Goal: Task Accomplishment & Management: Manage account settings

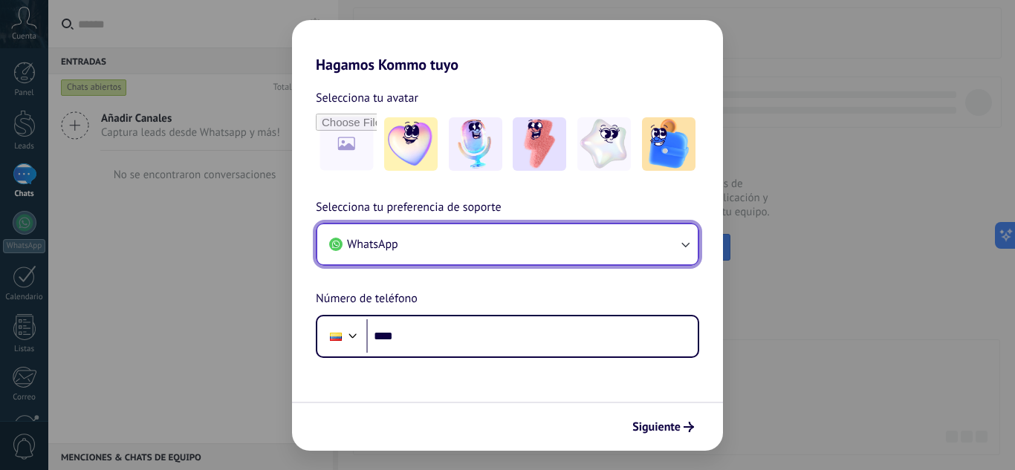
click at [676, 253] on button "WhatsApp" at bounding box center [507, 244] width 380 height 40
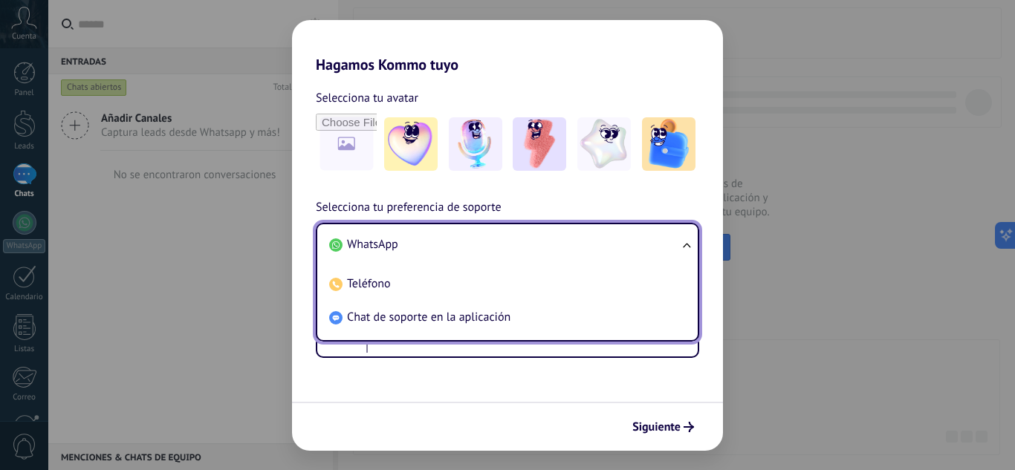
click at [676, 253] on li "WhatsApp" at bounding box center [504, 244] width 363 height 33
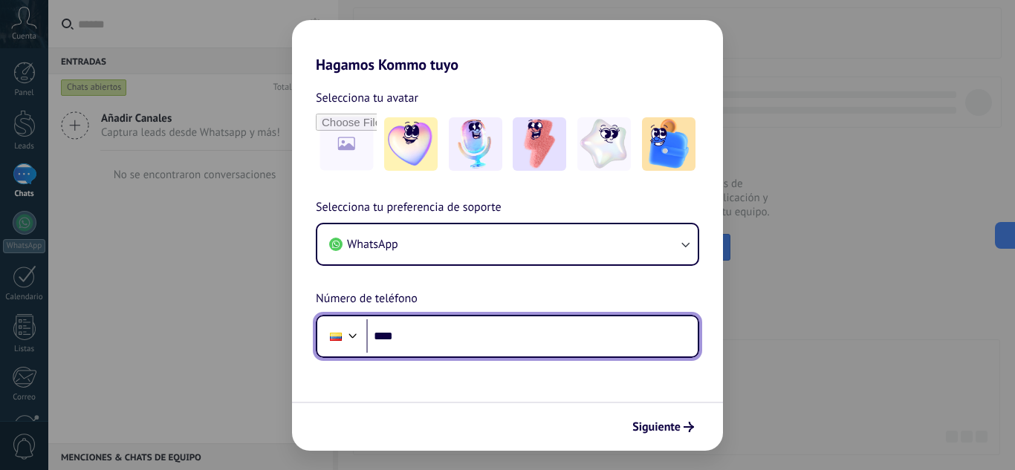
click at [525, 334] on input "****" at bounding box center [531, 337] width 331 height 34
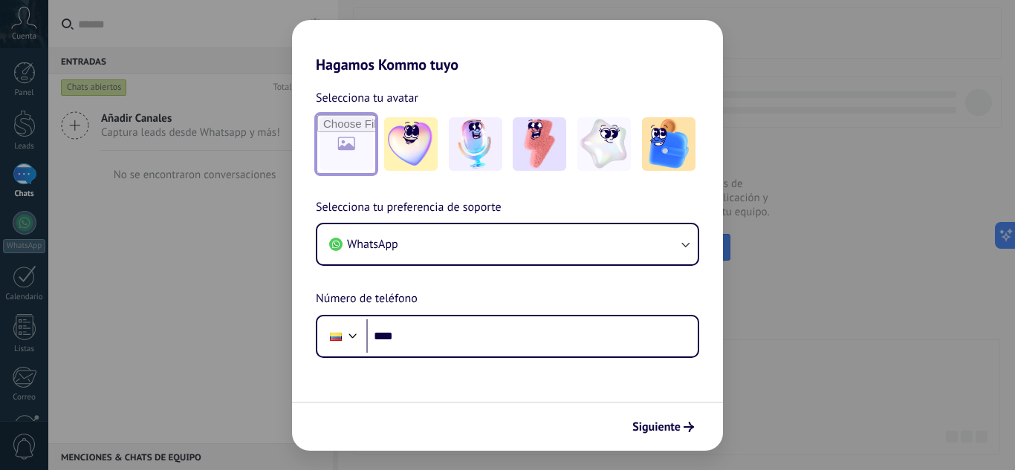
click at [337, 134] on input "file" at bounding box center [346, 144] width 58 height 58
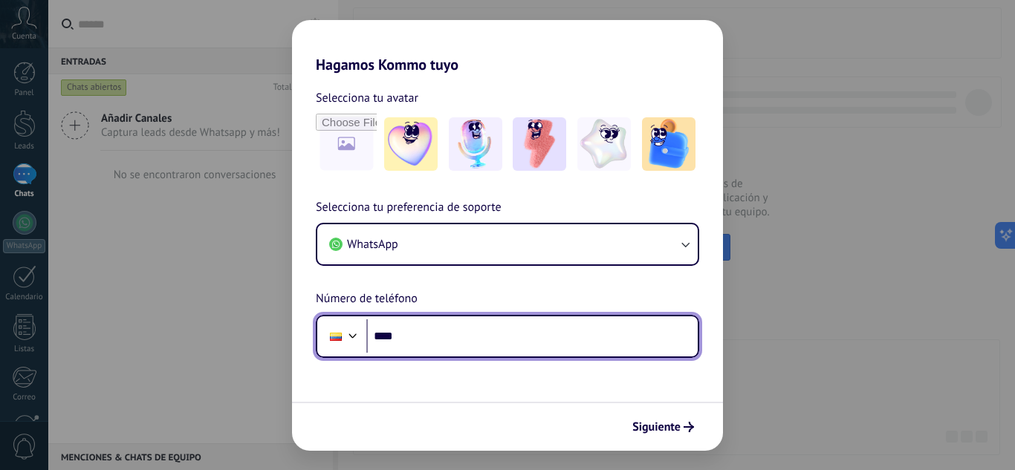
click at [514, 337] on input "****" at bounding box center [531, 337] width 331 height 34
type input "**********"
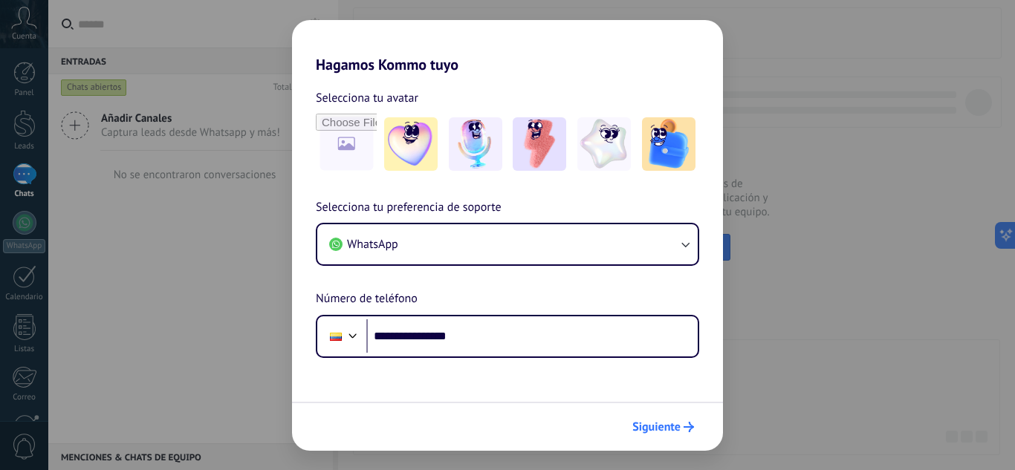
click at [673, 425] on span "Siguiente" at bounding box center [656, 427] width 48 height 10
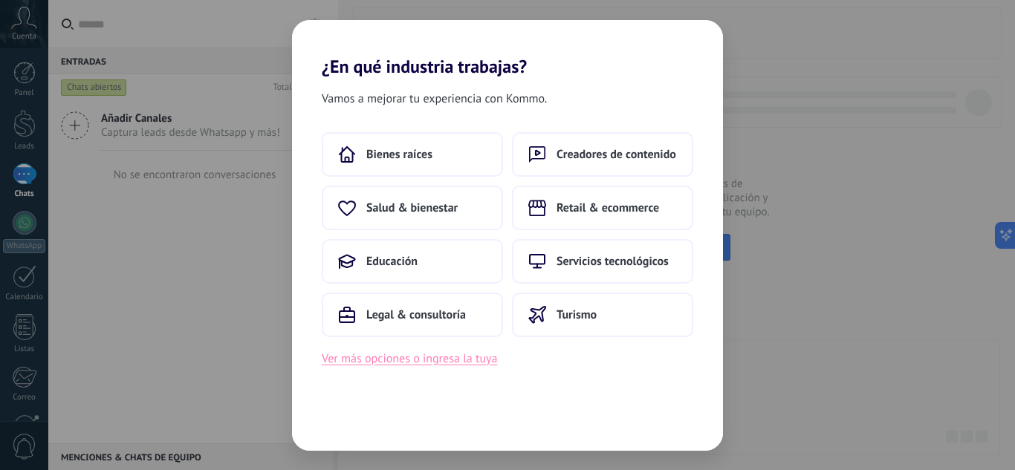
click at [415, 358] on button "Ver más opciones o ingresa la tuya" at bounding box center [409, 358] width 175 height 19
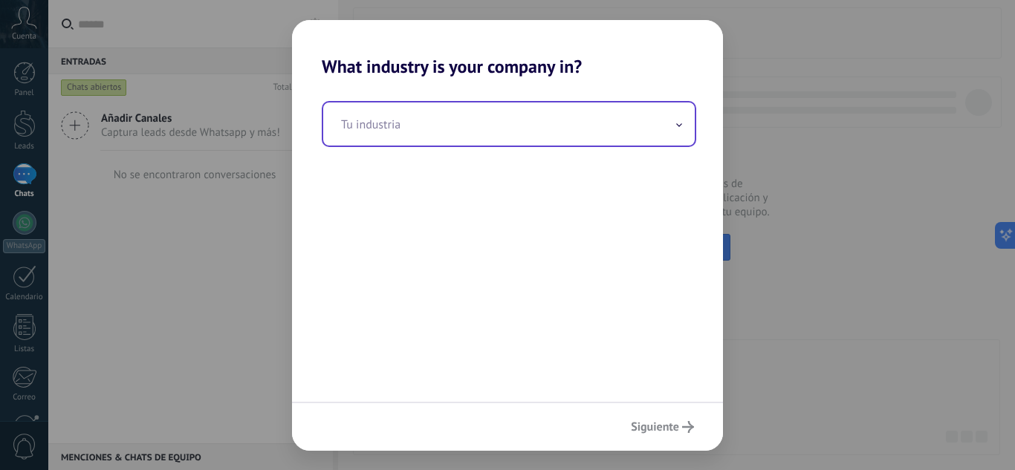
click at [496, 134] on input "text" at bounding box center [509, 124] width 372 height 43
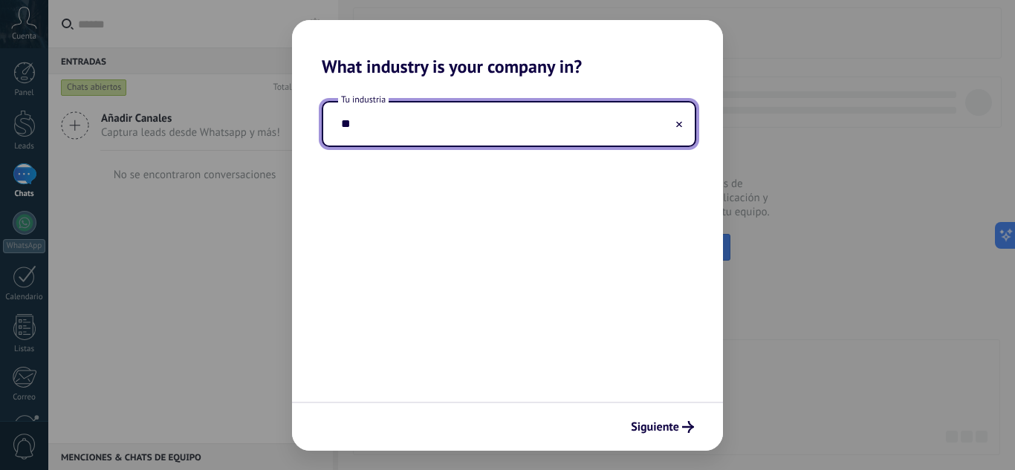
type input "*"
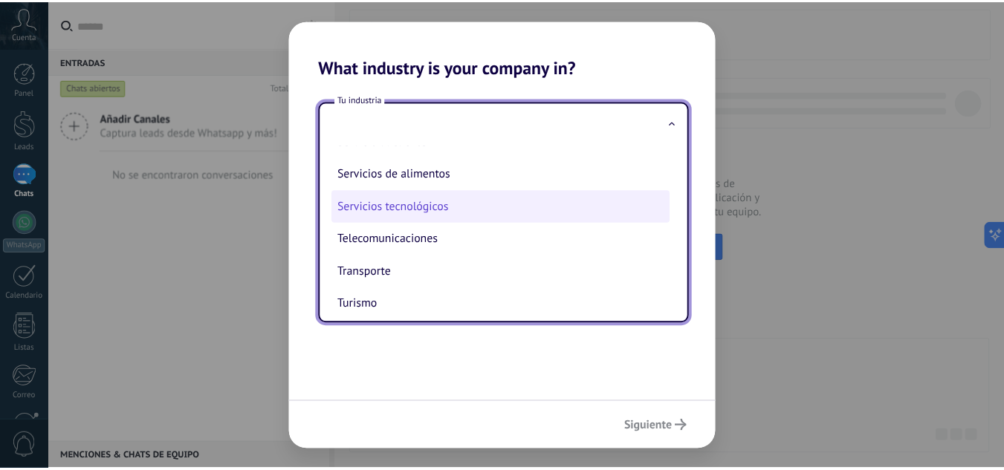
scroll to position [394, 0]
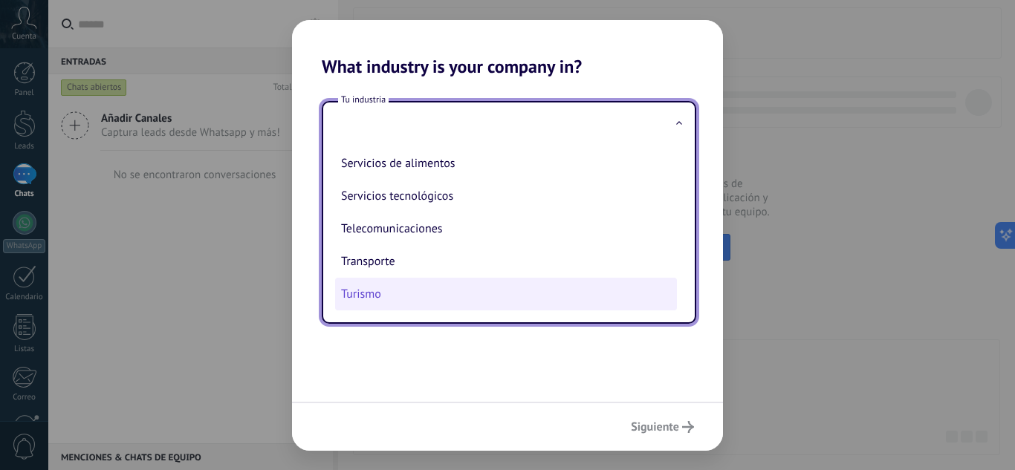
click at [350, 293] on li "Turismo" at bounding box center [506, 294] width 342 height 33
type input "*******"
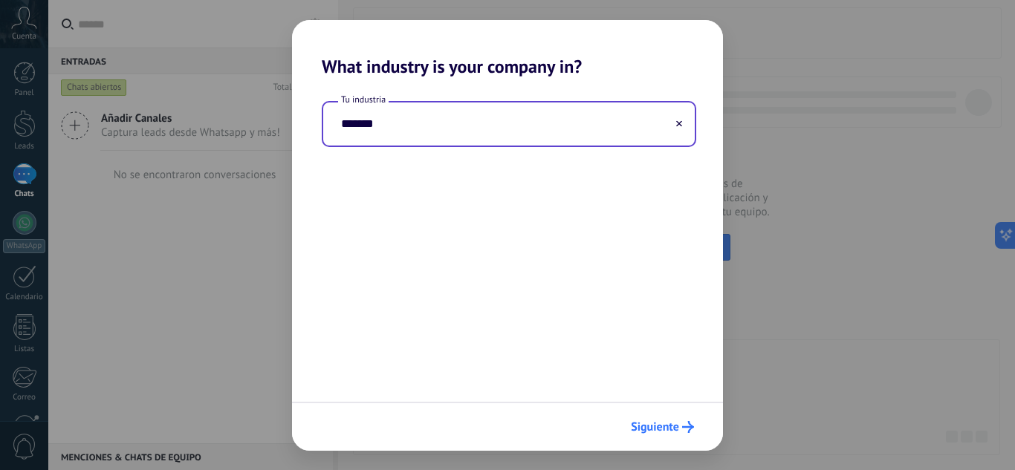
click at [658, 429] on span "Siguiente" at bounding box center [655, 427] width 48 height 10
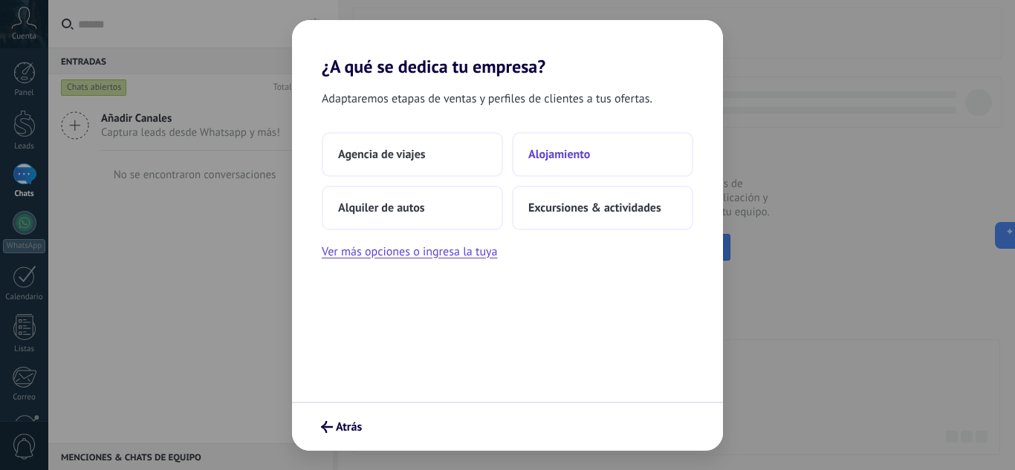
click at [574, 147] on span "Alojamiento" at bounding box center [559, 154] width 62 height 15
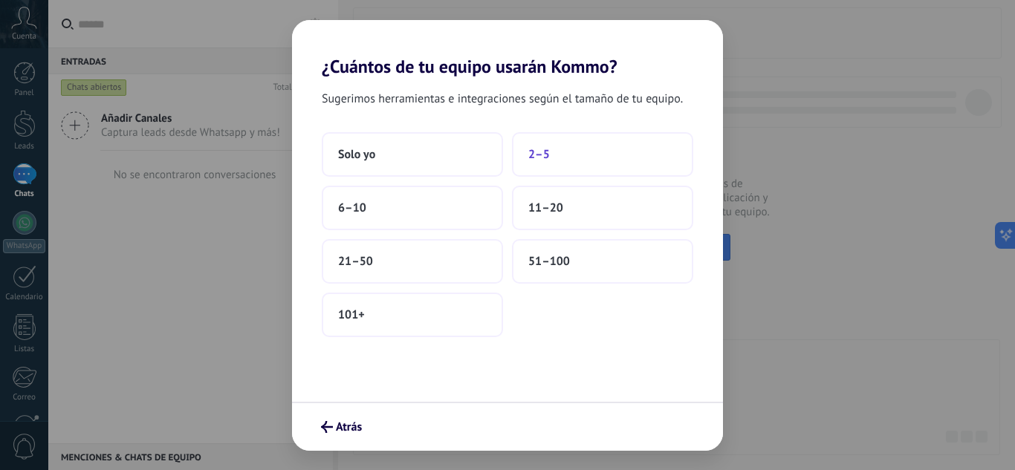
click at [543, 148] on span "2–5" at bounding box center [539, 154] width 22 height 15
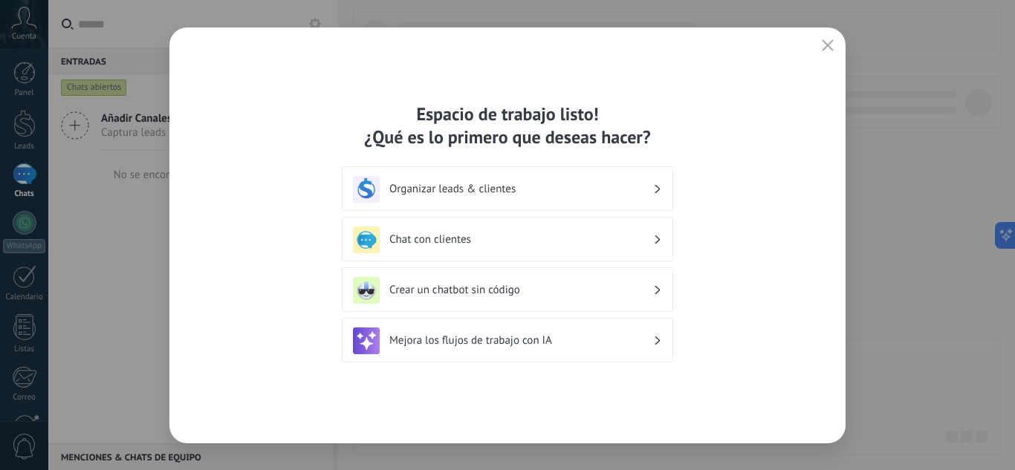
click at [598, 187] on h3 "Organizar leads & clientes" at bounding box center [521, 189] width 264 height 14
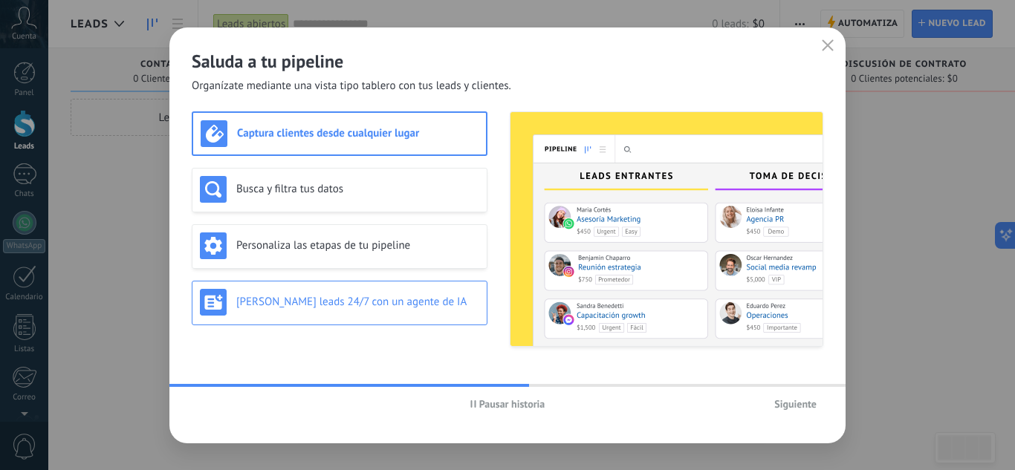
click at [404, 299] on h3 "Genera leads 24/7 con un agente de IA" at bounding box center [357, 302] width 243 height 14
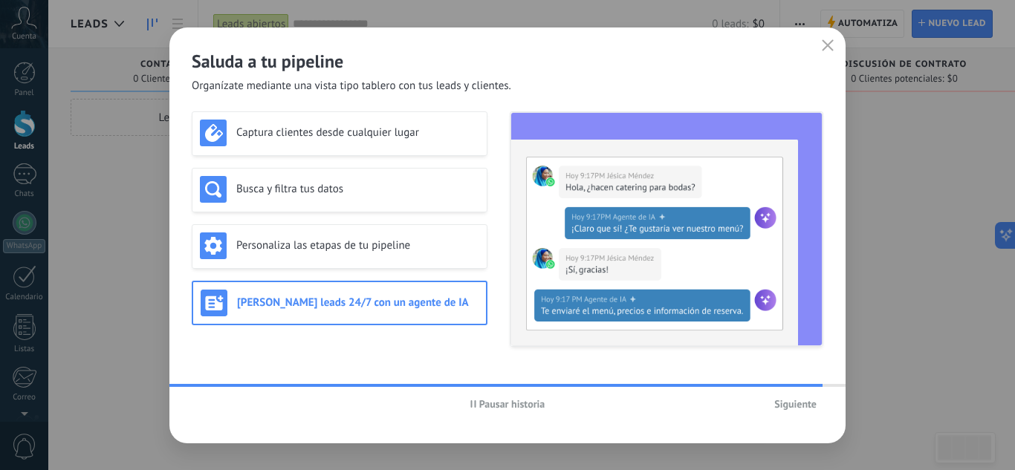
click at [802, 404] on span "Siguiente" at bounding box center [795, 404] width 42 height 10
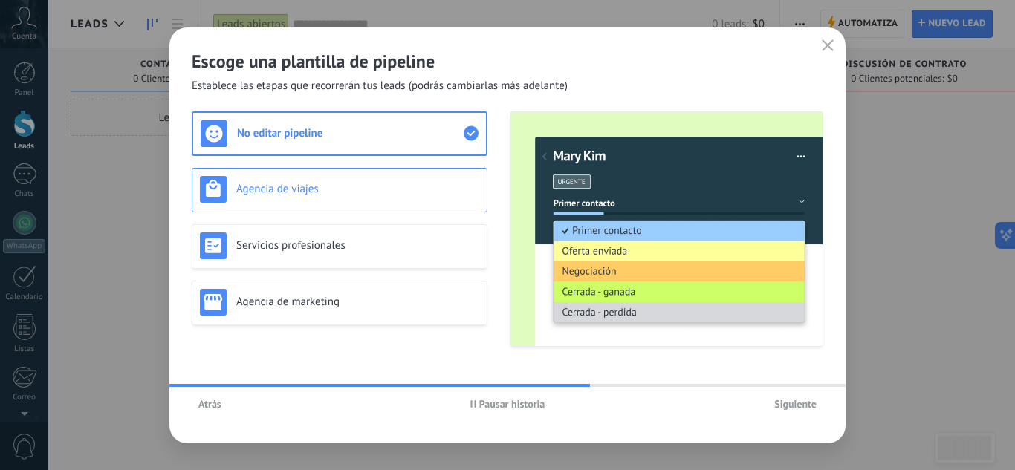
click at [369, 183] on h3 "Agencia de viajes" at bounding box center [357, 189] width 243 height 14
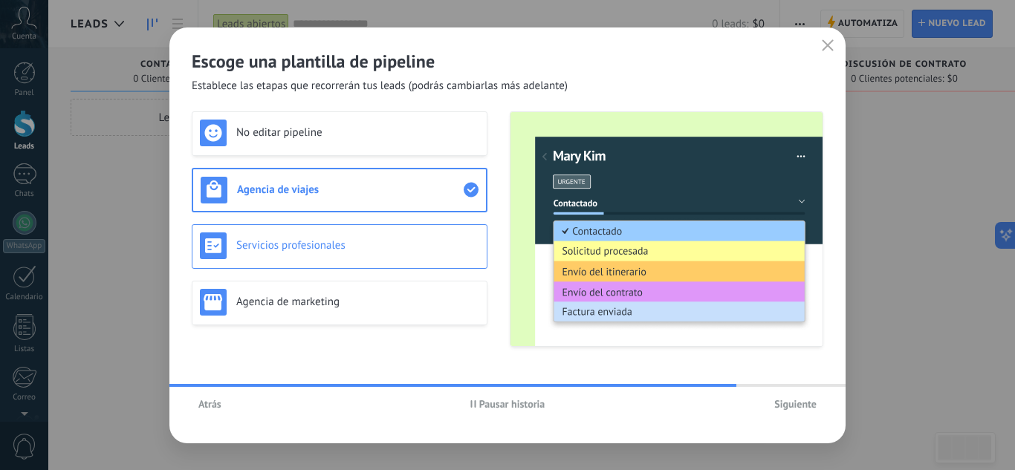
click at [381, 242] on h3 "Servicios profesionales" at bounding box center [357, 246] width 243 height 14
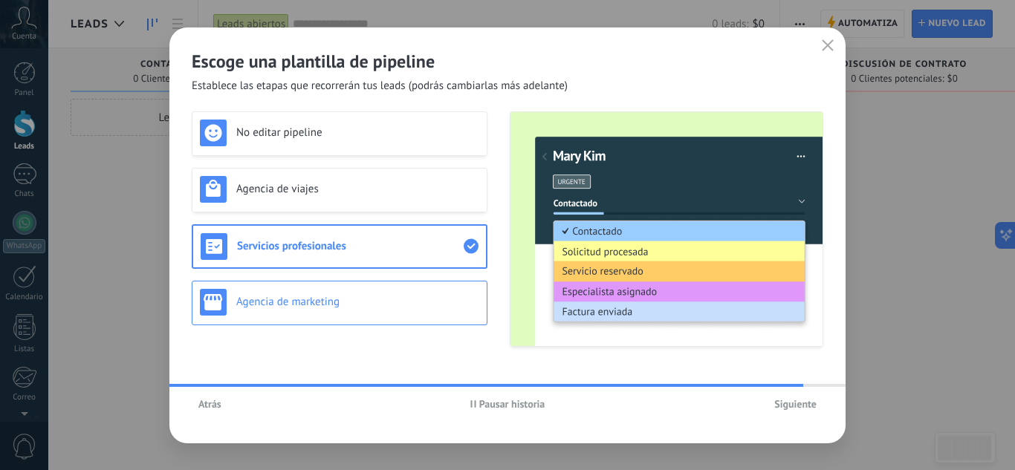
click at [390, 304] on h3 "Agencia de marketing" at bounding box center [357, 302] width 243 height 14
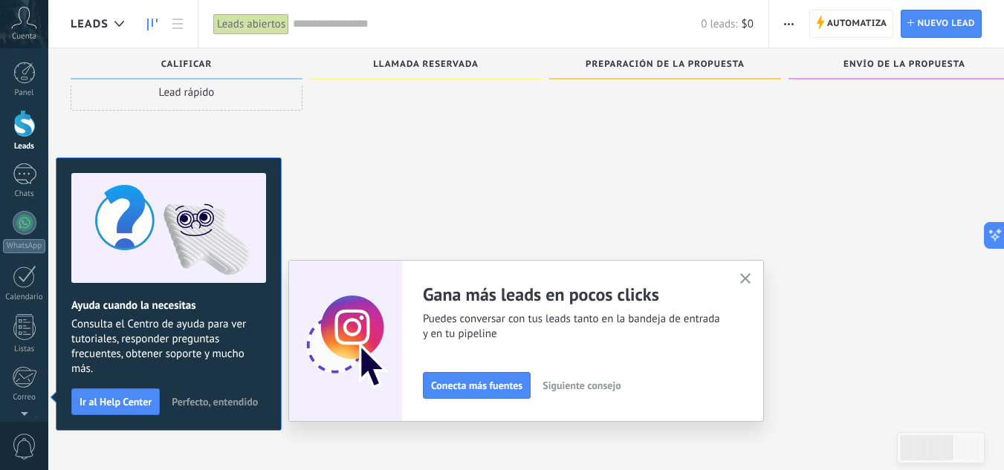
click at [745, 273] on button "button" at bounding box center [745, 280] width 19 height 20
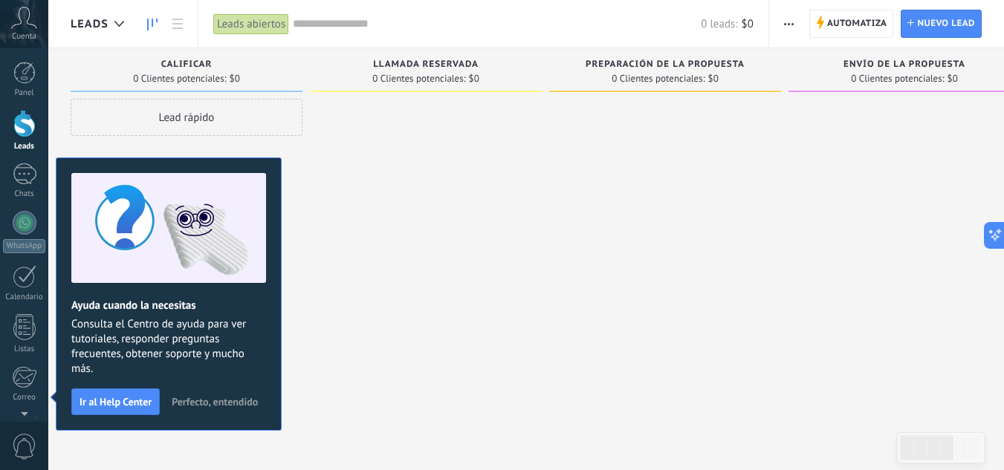
click at [25, 27] on icon at bounding box center [24, 18] width 26 height 22
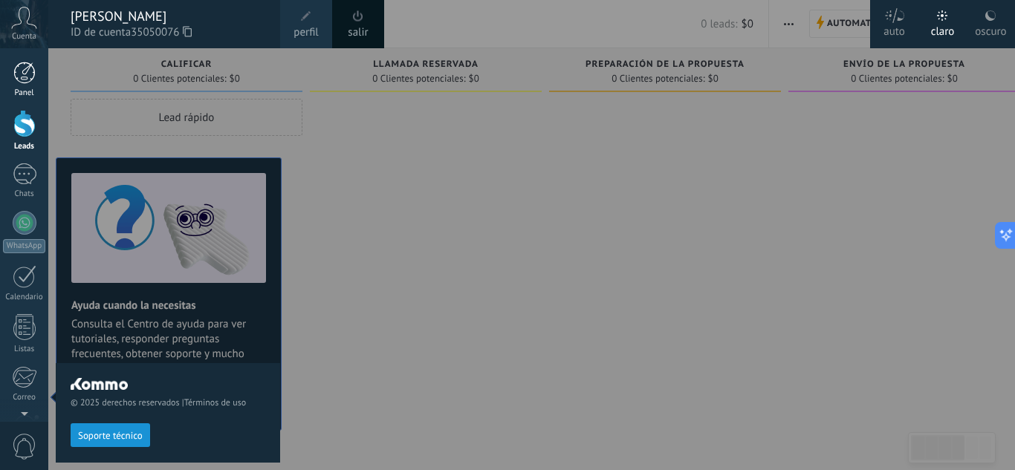
click at [14, 84] on link "Panel" at bounding box center [24, 80] width 48 height 36
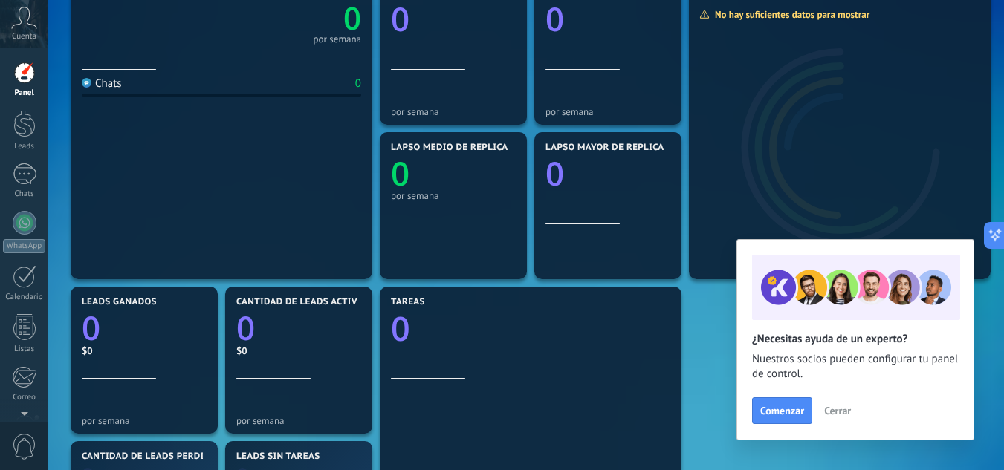
scroll to position [223, 0]
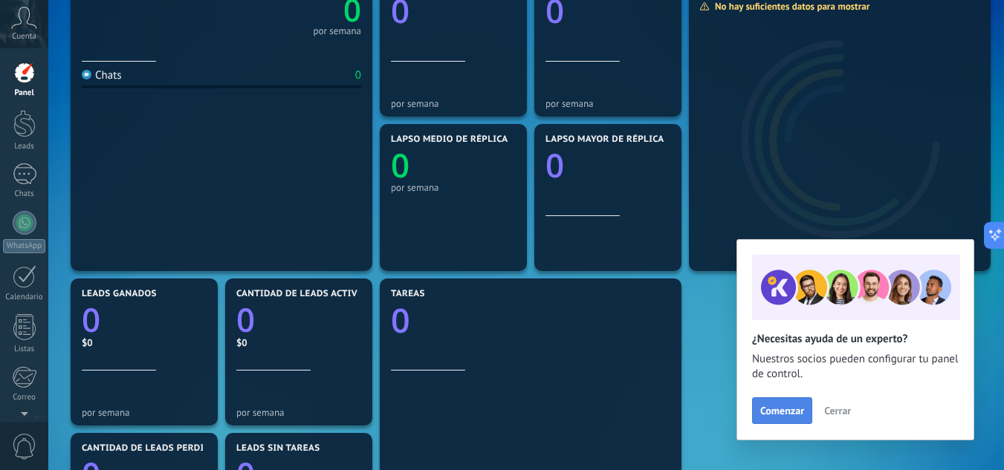
click at [793, 410] on span "Comenzar" at bounding box center [782, 411] width 44 height 10
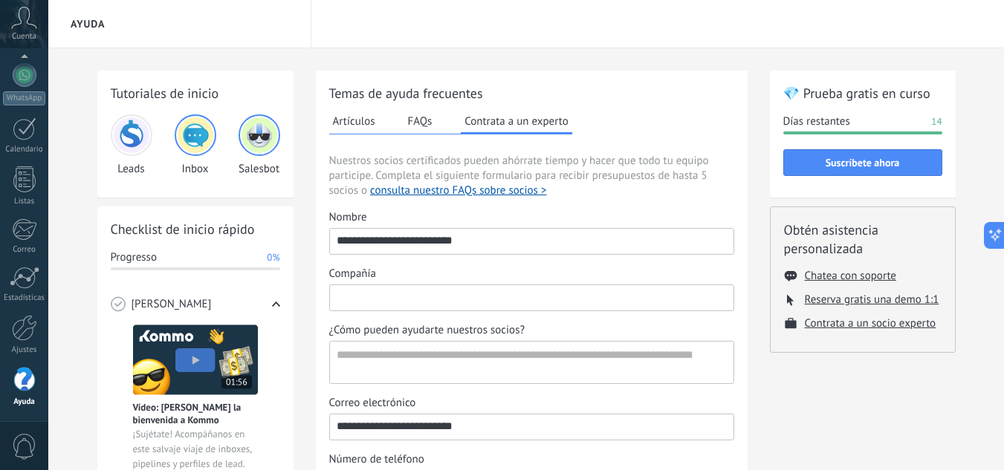
click at [401, 301] on input "Compañía" at bounding box center [532, 297] width 404 height 24
type input "**********"
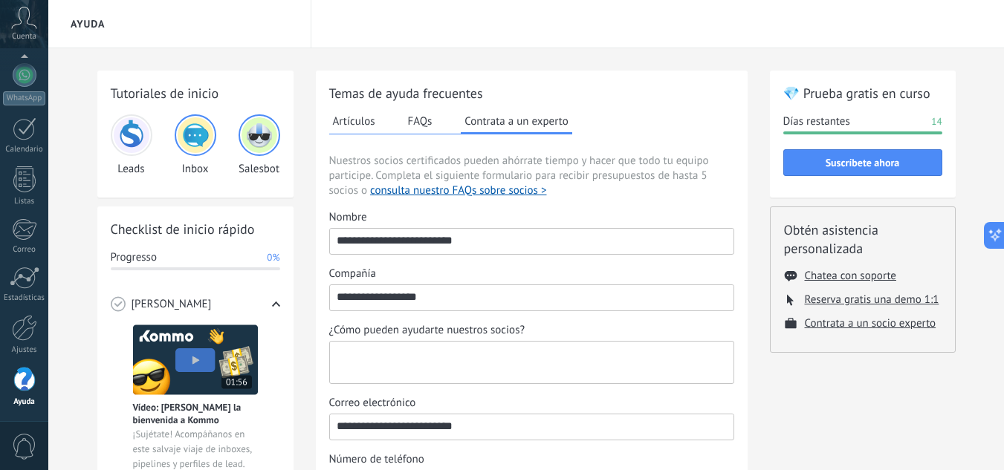
click at [364, 357] on textarea "¿Cómo pueden ayudarte nuestros socios?" at bounding box center [530, 363] width 401 height 42
click at [363, 357] on textarea "**********" at bounding box center [530, 363] width 401 height 42
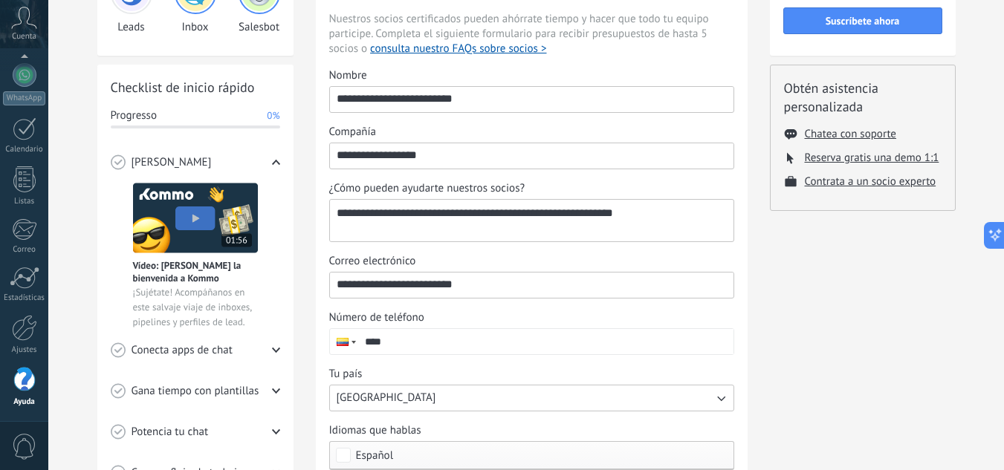
scroll to position [149, 0]
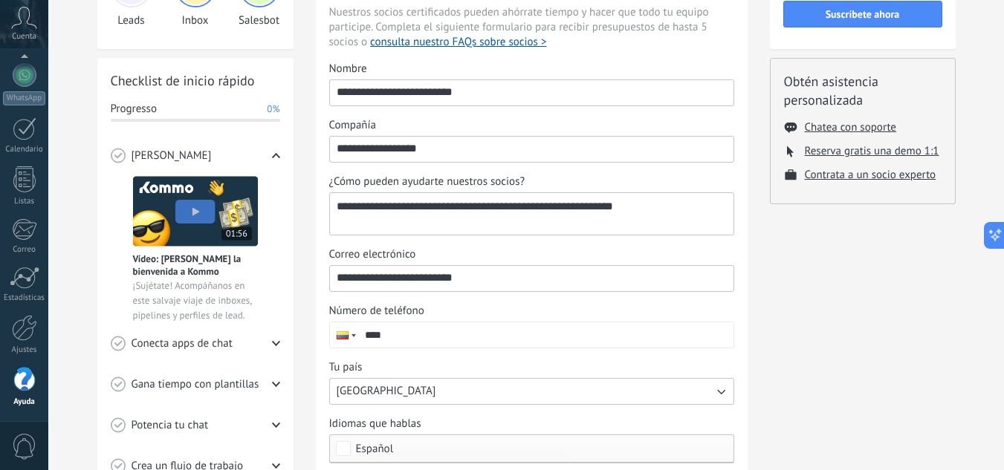
type textarea "**********"
click at [436, 340] on input "****" at bounding box center [545, 335] width 375 height 25
click at [416, 331] on input "****" at bounding box center [545, 335] width 375 height 25
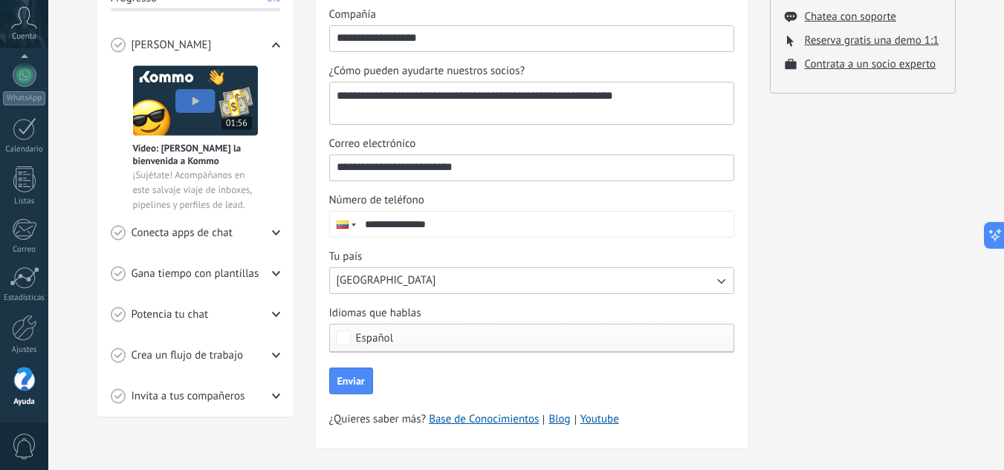
scroll to position [279, 0]
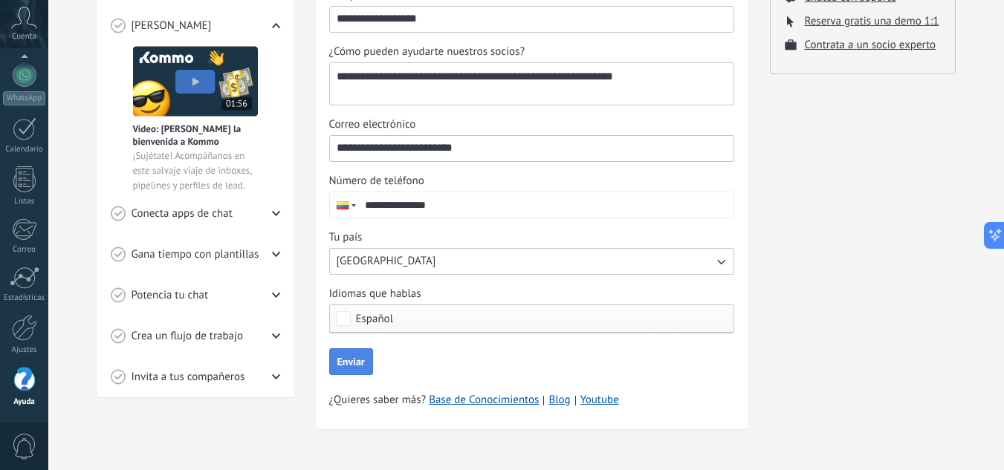
type input "**********"
click at [369, 363] on button "Enviar" at bounding box center [351, 362] width 44 height 27
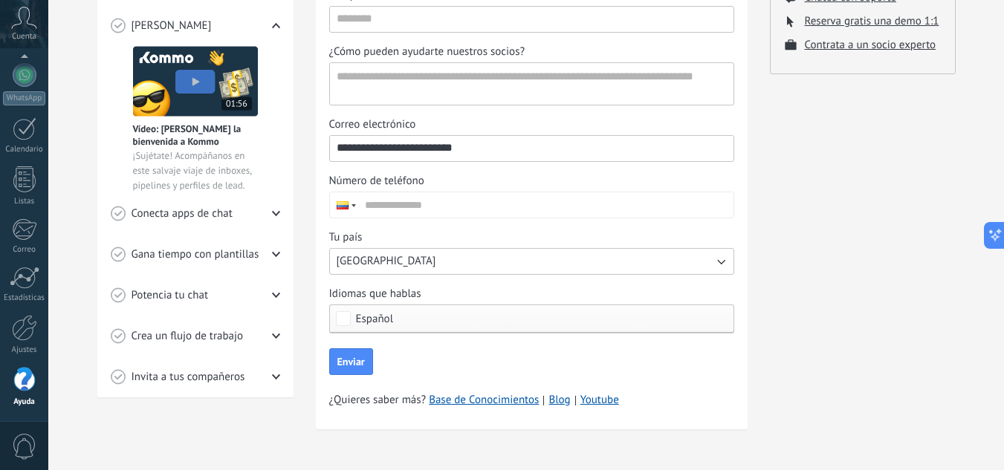
click at [278, 211] on use at bounding box center [275, 213] width 8 height 5
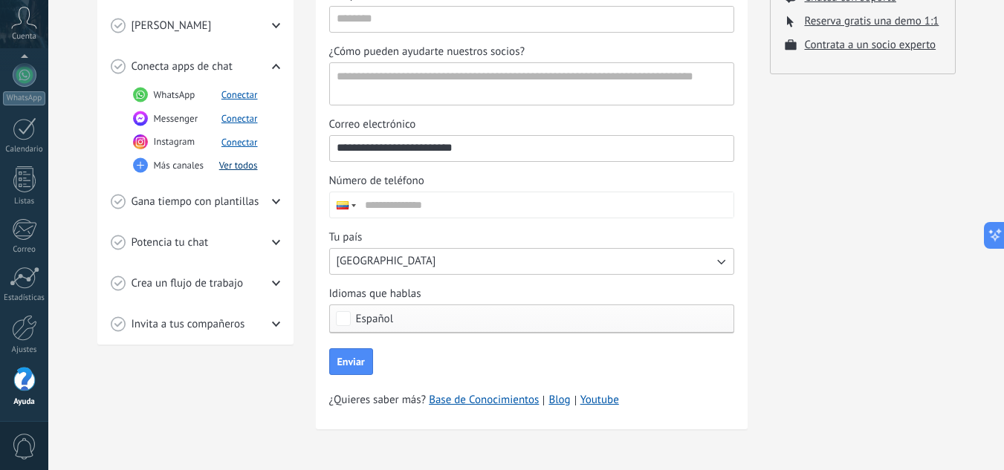
click at [237, 169] on button "Ver todos" at bounding box center [238, 165] width 39 height 13
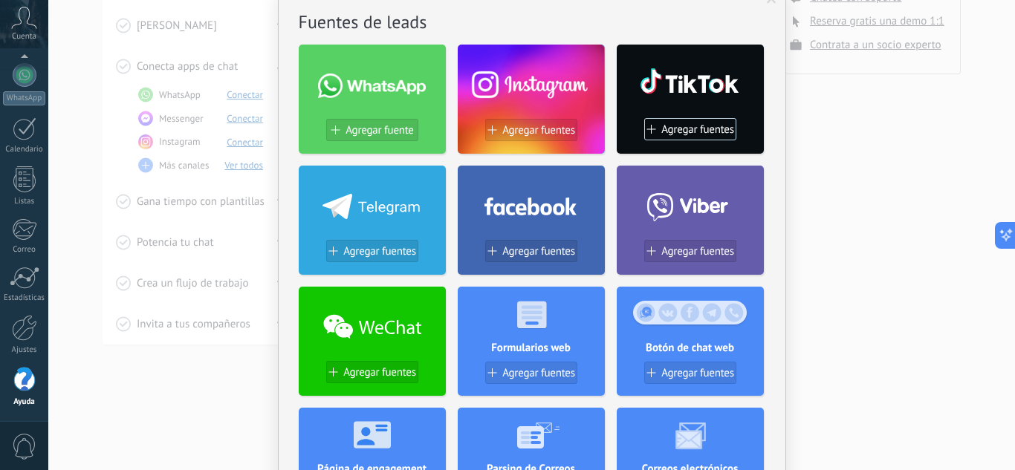
scroll to position [0, 0]
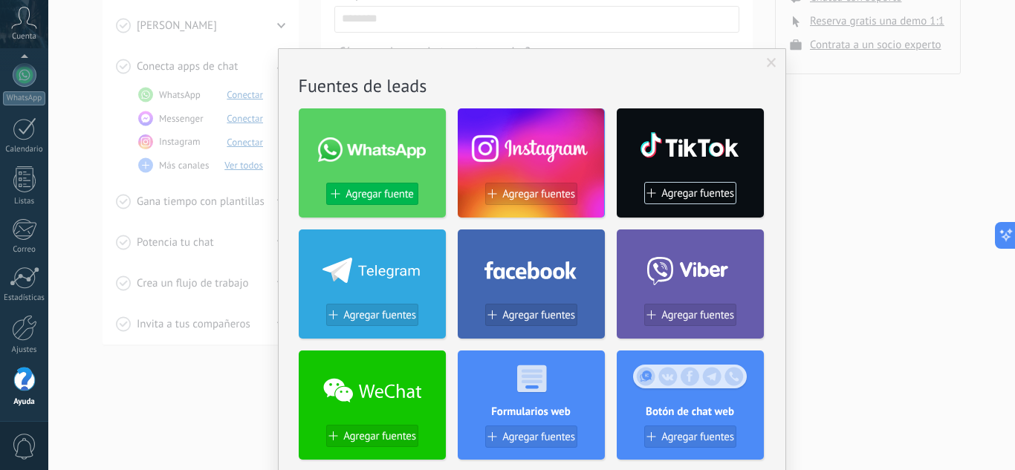
click at [372, 191] on span "Agregar fuente" at bounding box center [380, 194] width 68 height 13
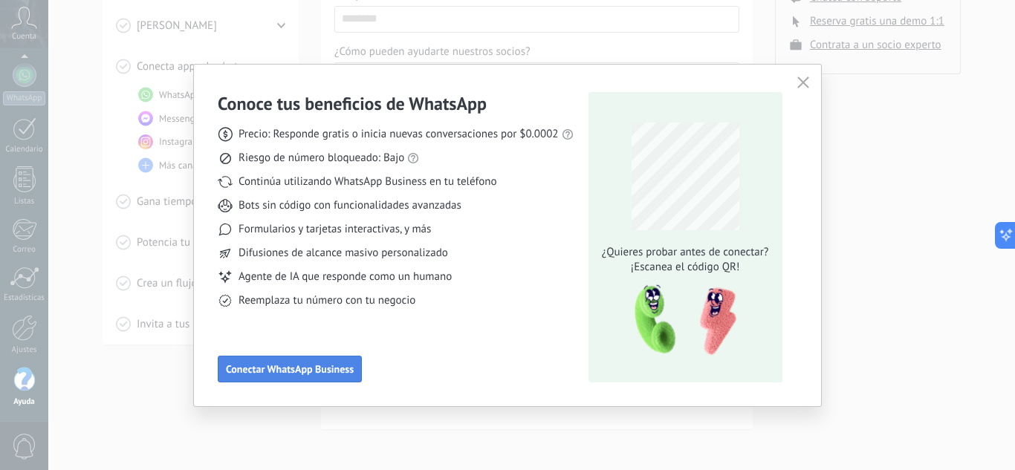
click at [319, 369] on span "Conectar WhatsApp Business" at bounding box center [290, 369] width 128 height 10
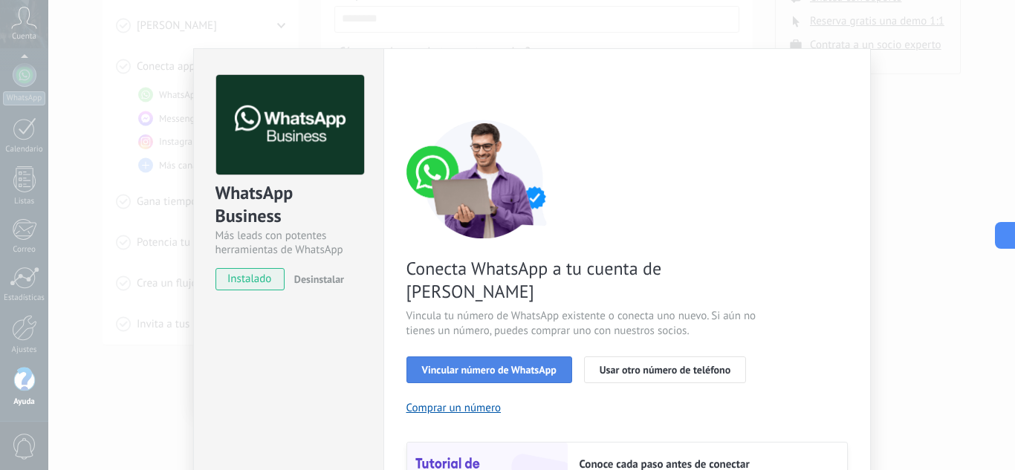
click at [503, 365] on span "Vincular número de WhatsApp" at bounding box center [489, 370] width 135 height 10
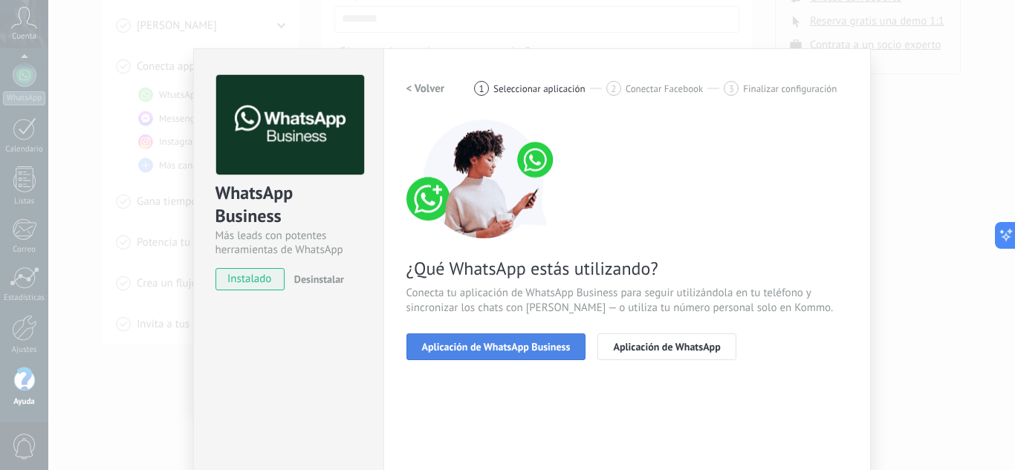
click at [514, 340] on button "Aplicación de WhatsApp Business" at bounding box center [497, 347] width 180 height 27
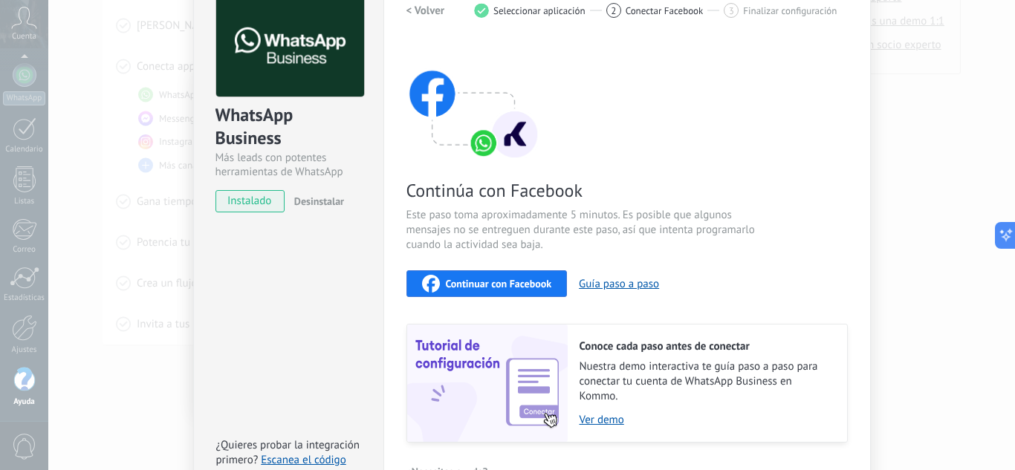
scroll to position [149, 0]
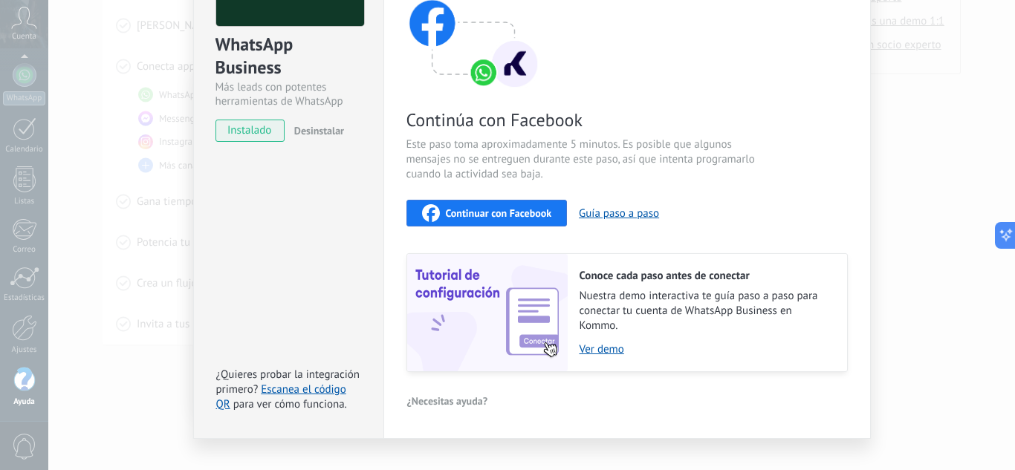
click at [247, 126] on span "instalado" at bounding box center [250, 131] width 68 height 22
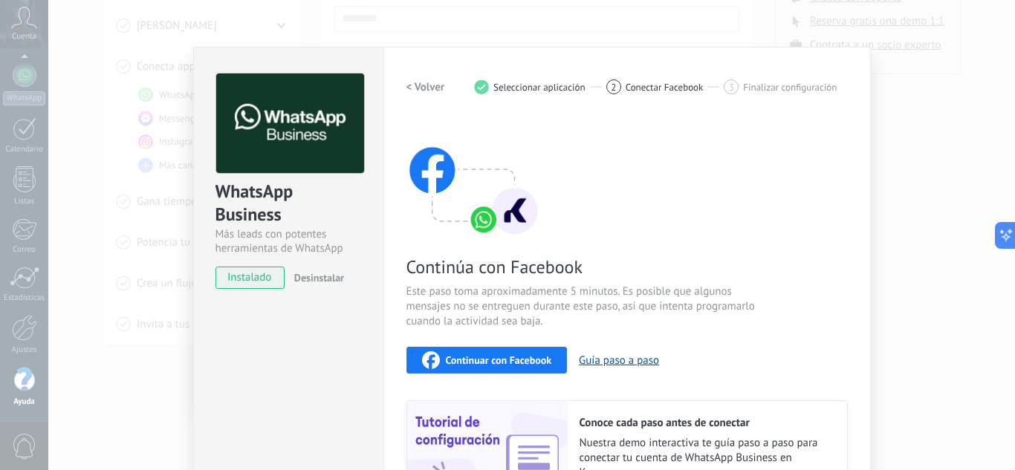
scroll to position [0, 0]
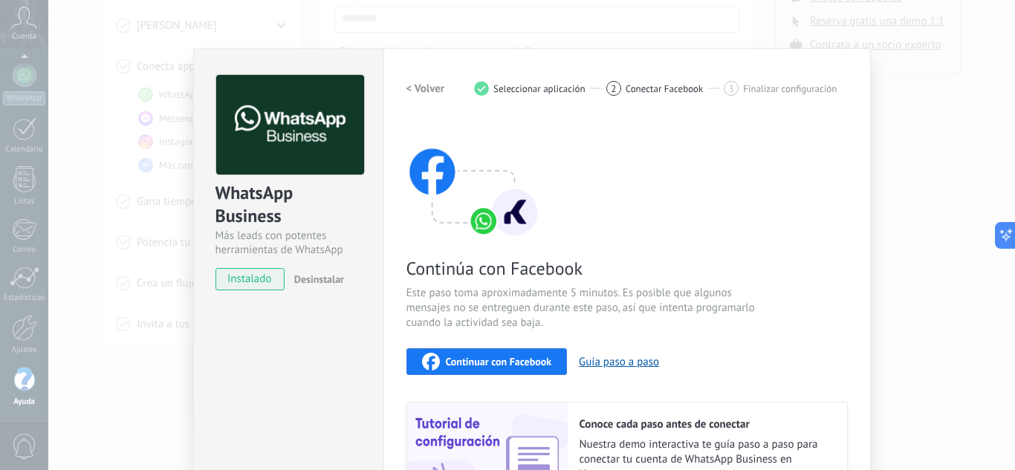
click at [240, 282] on span "instalado" at bounding box center [250, 279] width 68 height 22
click at [959, 146] on div "WhatsApp Business Más leads con potentes herramientas de WhatsApp instalado Des…" at bounding box center [531, 235] width 967 height 470
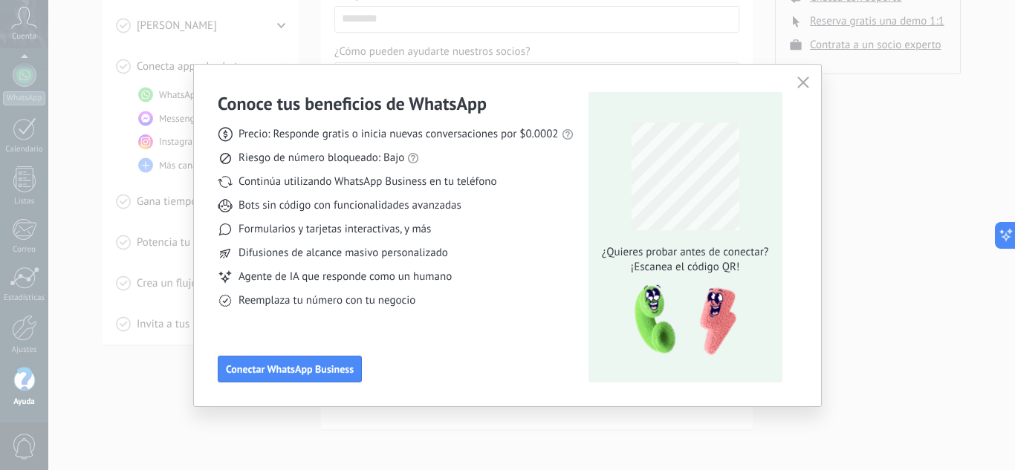
click at [808, 80] on icon "button" at bounding box center [803, 83] width 12 height 12
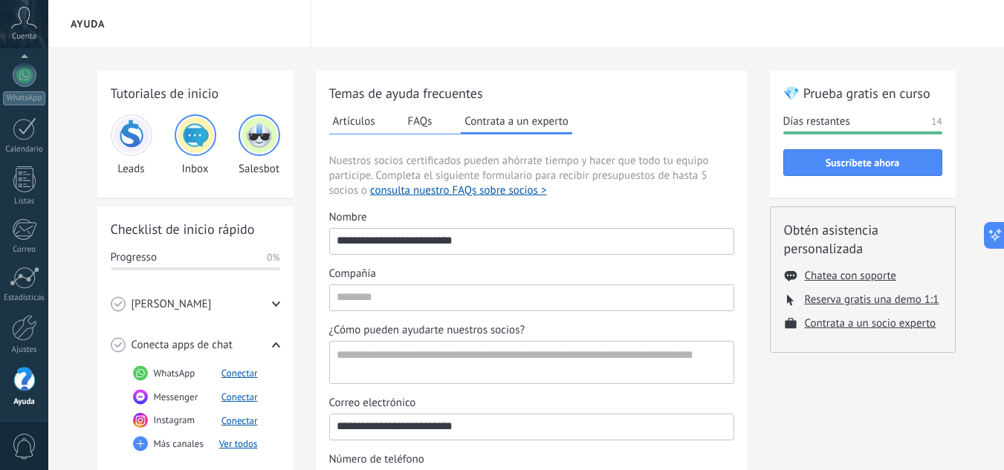
click at [25, 23] on icon at bounding box center [24, 18] width 26 height 22
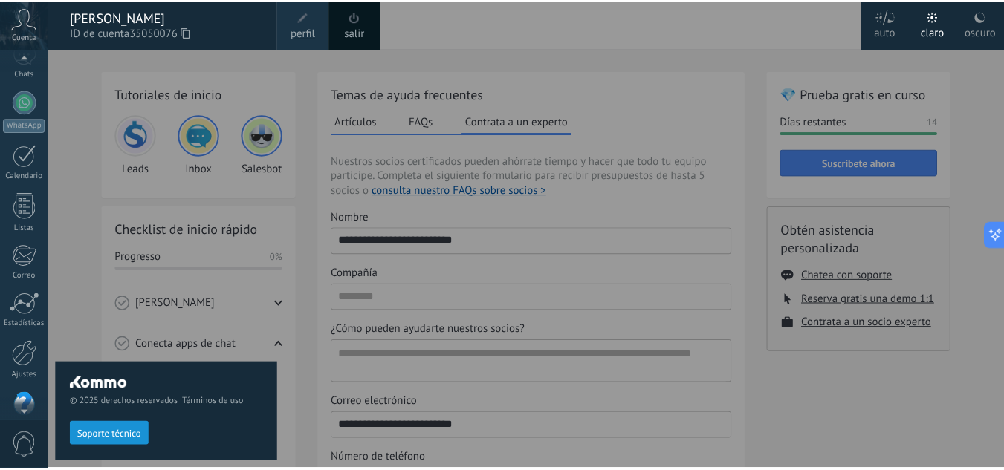
scroll to position [110, 0]
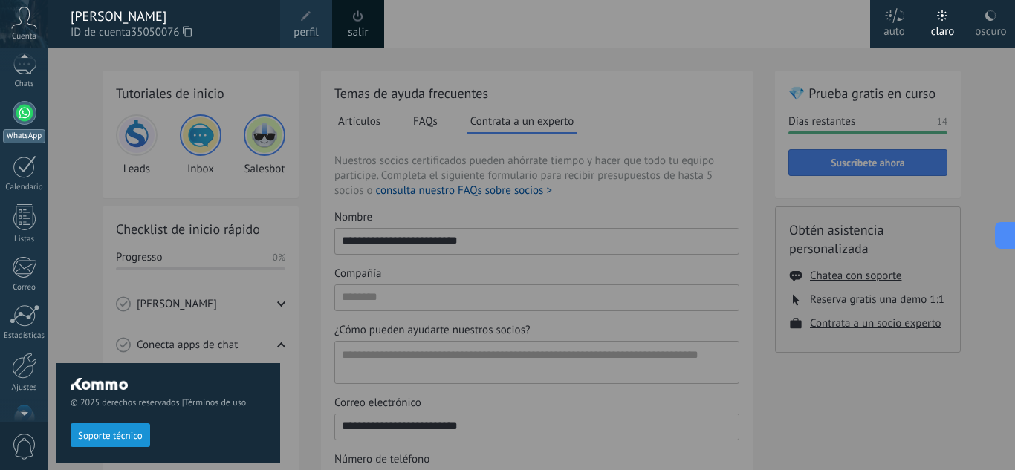
click at [31, 114] on div at bounding box center [25, 113] width 24 height 24
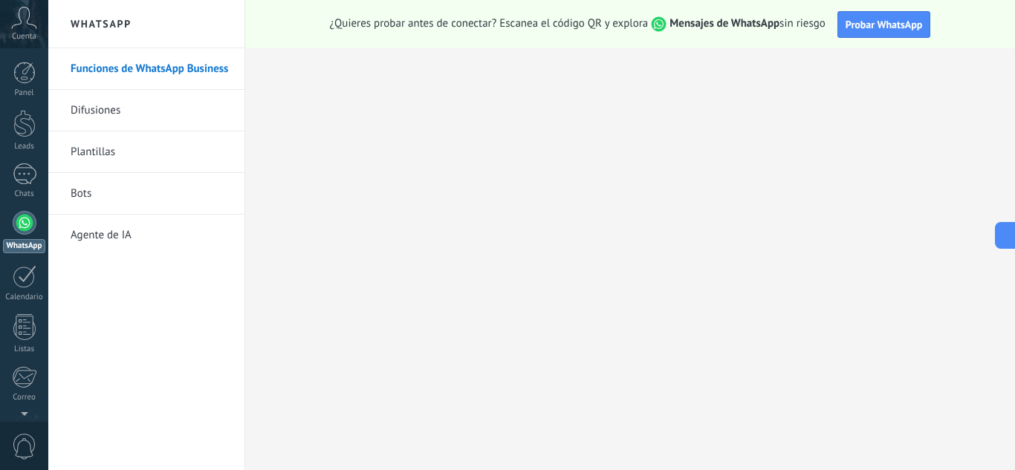
click at [95, 242] on link "Agente de IA" at bounding box center [150, 236] width 159 height 42
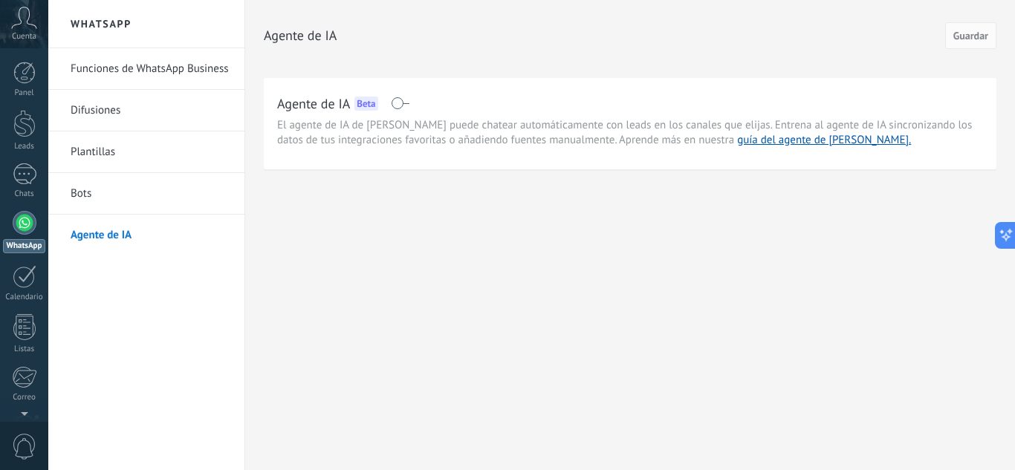
click at [406, 106] on span at bounding box center [400, 103] width 19 height 12
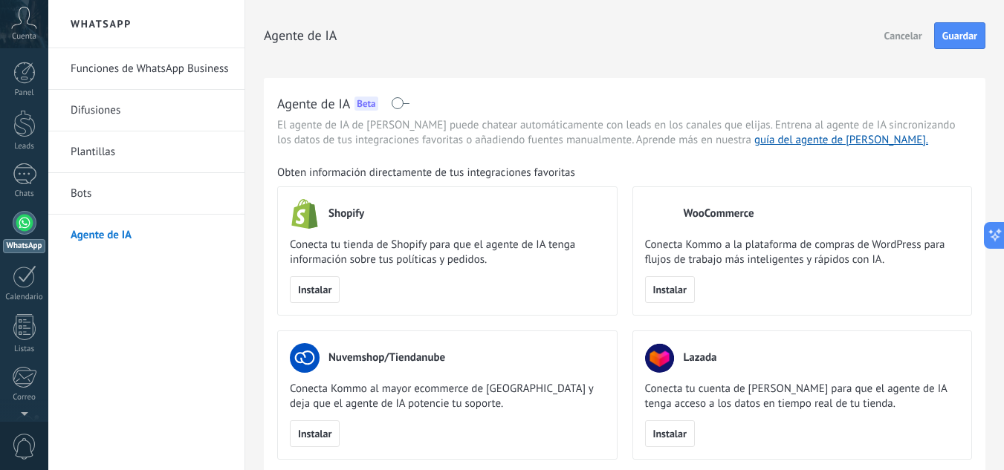
click at [392, 104] on span at bounding box center [400, 103] width 19 height 12
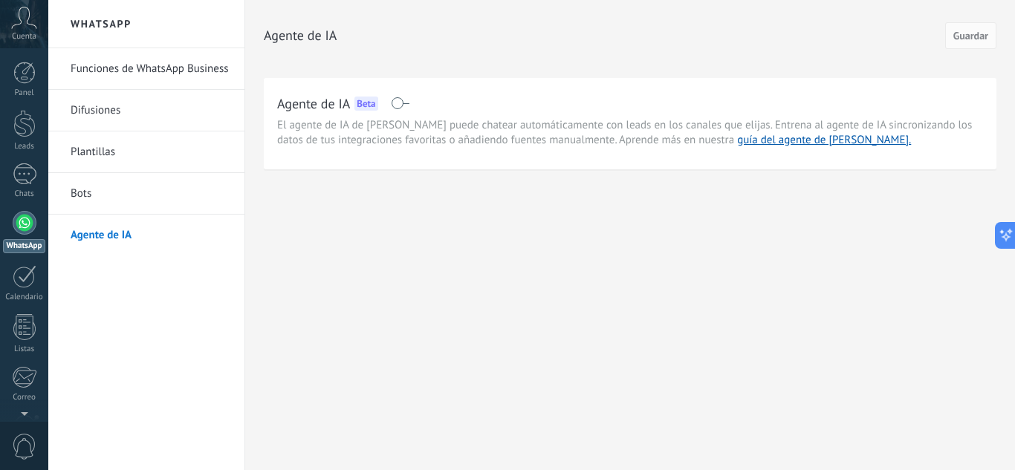
click at [27, 222] on div at bounding box center [25, 223] width 24 height 24
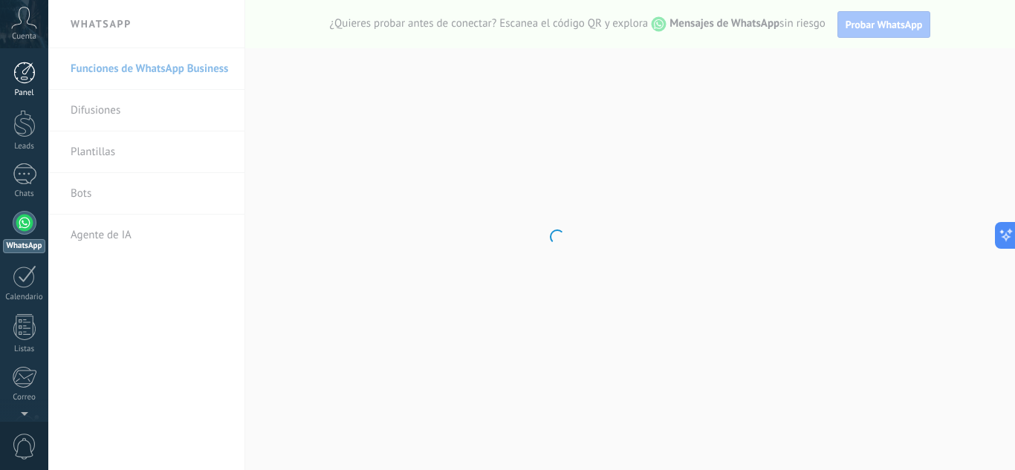
click at [24, 75] on div at bounding box center [24, 73] width 22 height 22
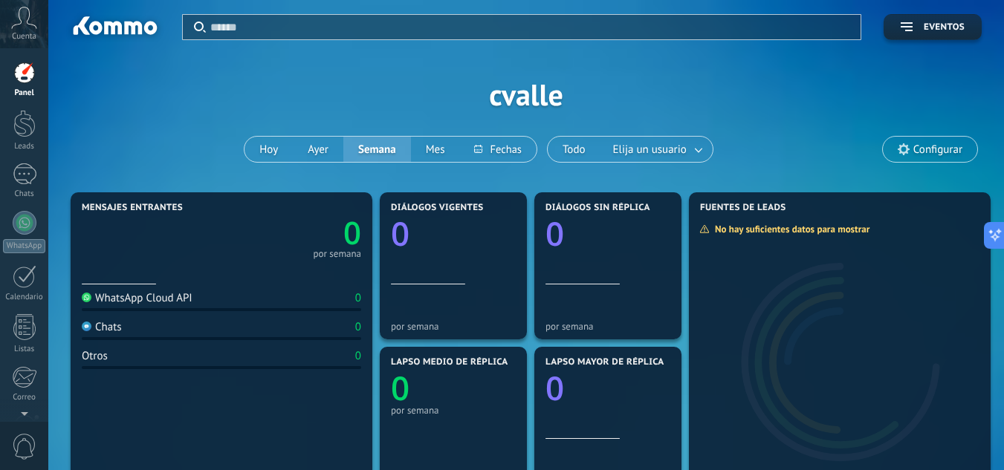
click at [23, 22] on icon at bounding box center [24, 18] width 26 height 22
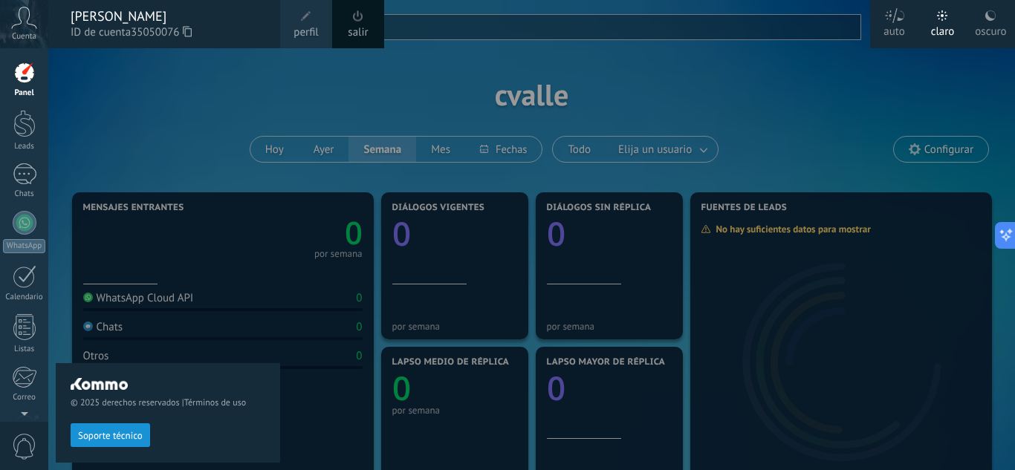
click at [157, 139] on div "© 2025 derechos reservados | Términos de uso Soporte técnico" at bounding box center [168, 259] width 224 height 422
click at [33, 75] on div at bounding box center [24, 73] width 22 height 22
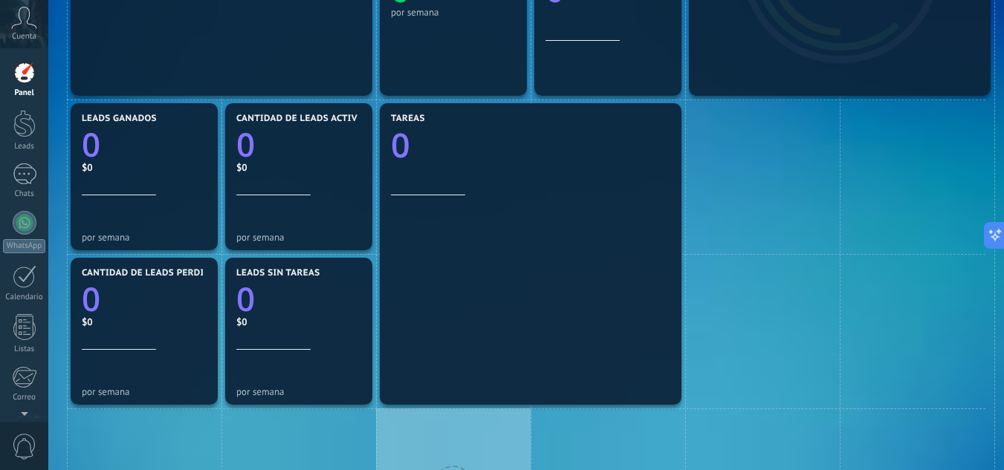
scroll to position [372, 0]
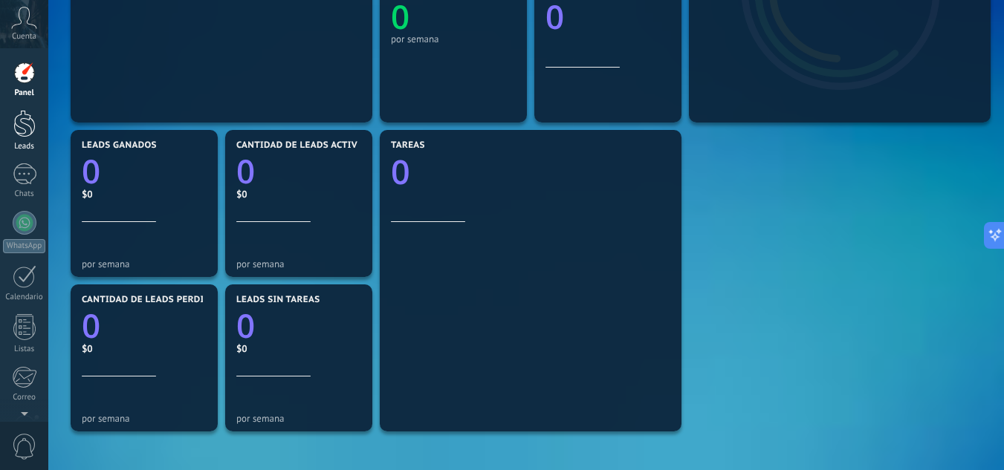
click at [16, 111] on div at bounding box center [24, 123] width 22 height 27
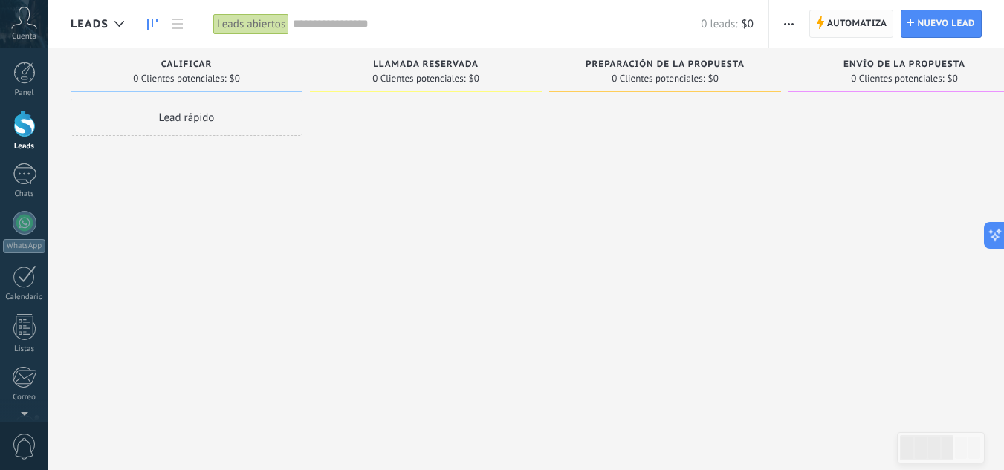
click at [830, 23] on span "Automatiza" at bounding box center [857, 23] width 60 height 27
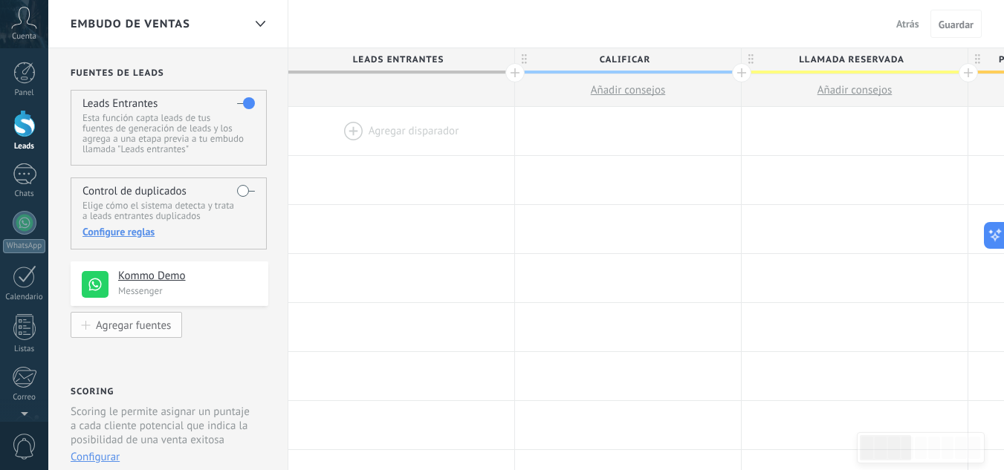
click at [101, 325] on div "Agregar fuentes" at bounding box center [133, 325] width 75 height 13
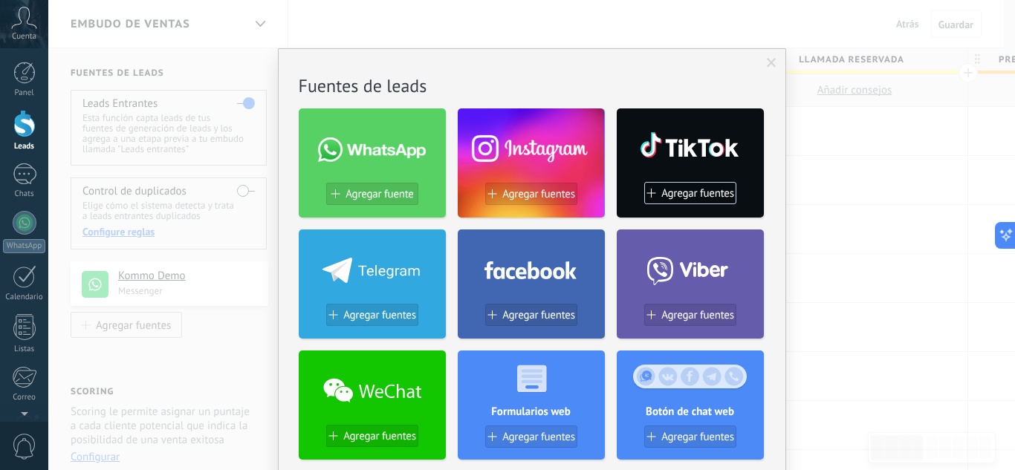
click at [30, 34] on span "Cuenta" at bounding box center [24, 37] width 25 height 10
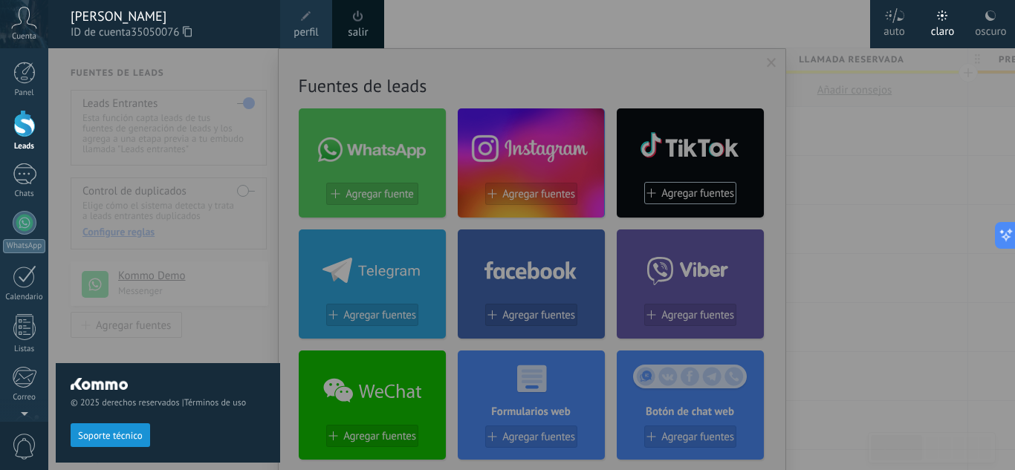
click at [308, 32] on span "perfil" at bounding box center [306, 33] width 25 height 16
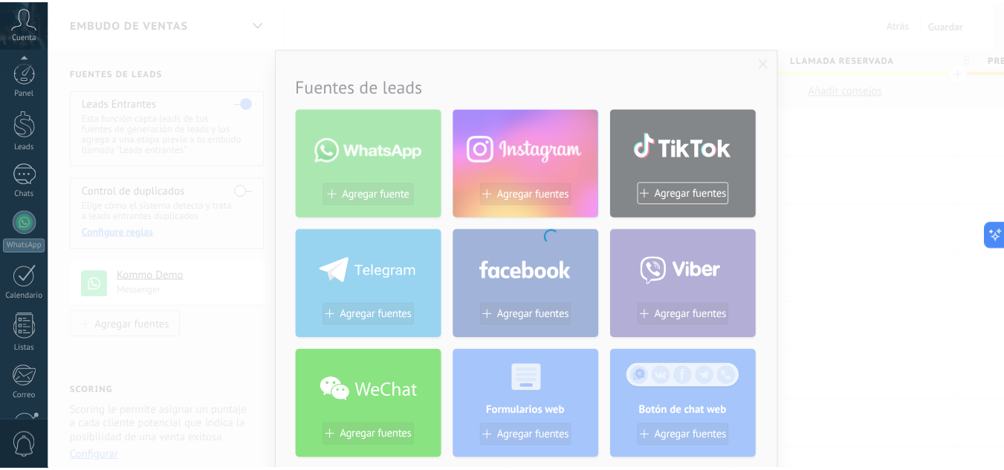
scroll to position [148, 0]
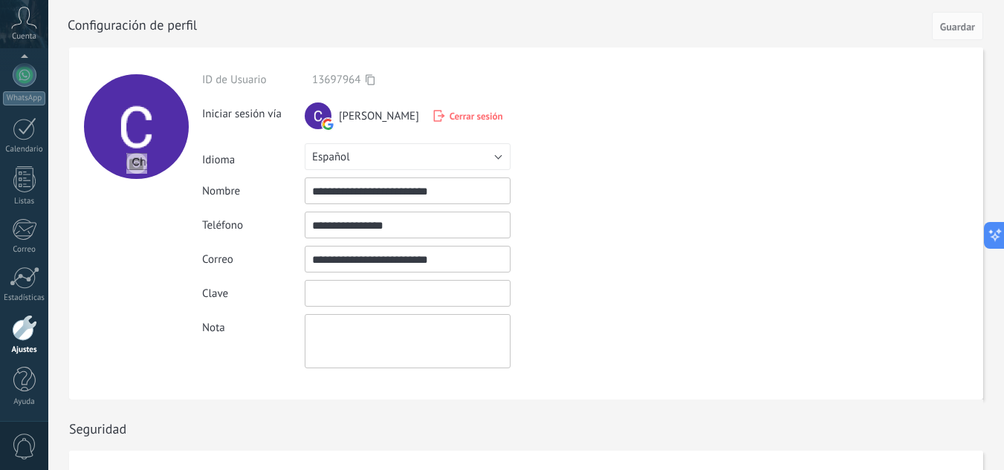
click at [354, 302] on input "textbox" at bounding box center [408, 293] width 206 height 27
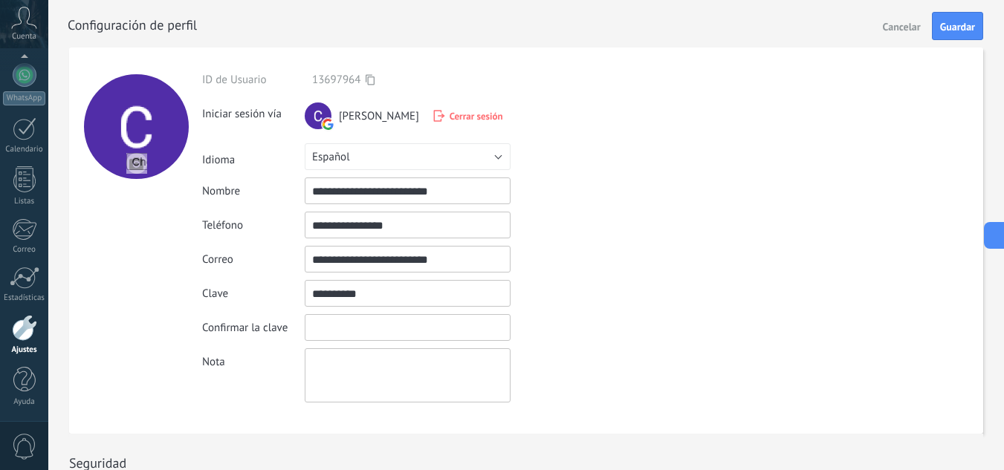
click at [353, 326] on input "textbox" at bounding box center [408, 327] width 206 height 27
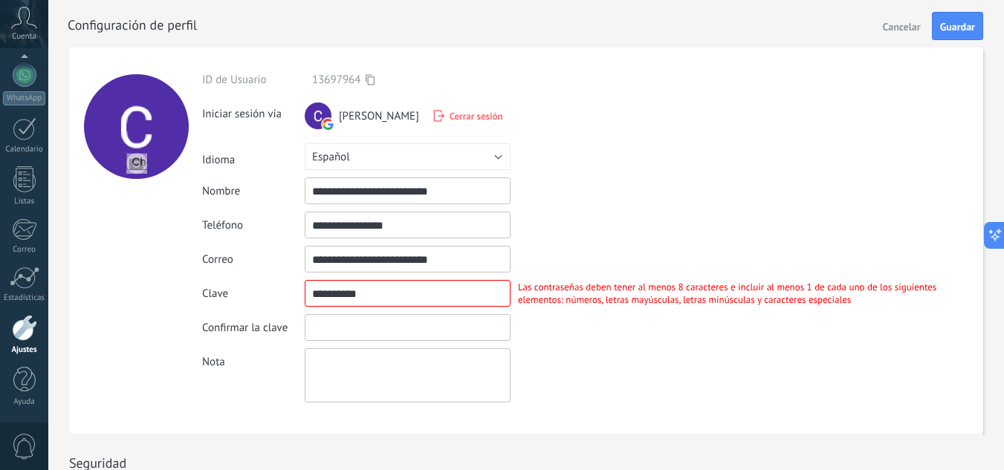
click at [381, 291] on input "textbox" at bounding box center [408, 293] width 206 height 27
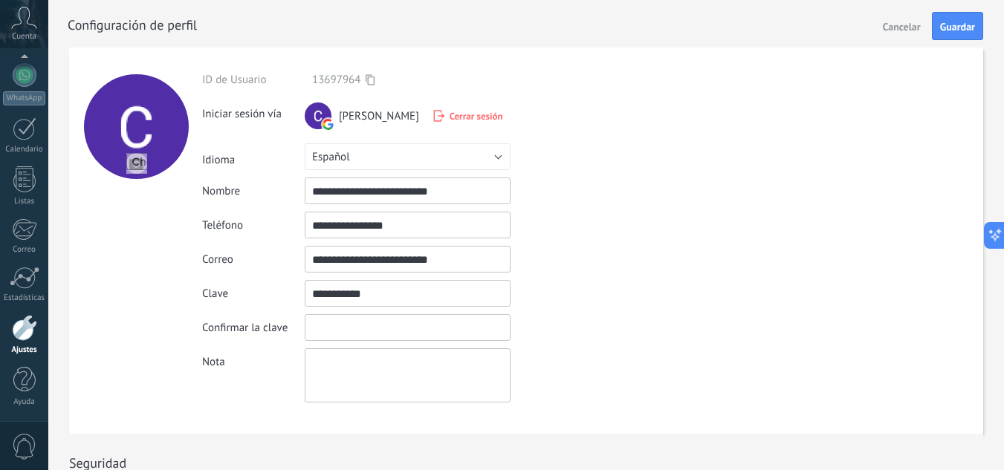
type input "**********"
click at [366, 327] on input "textbox" at bounding box center [408, 327] width 206 height 27
type input "**********"
click at [967, 28] on span "Guardar" at bounding box center [957, 27] width 35 height 10
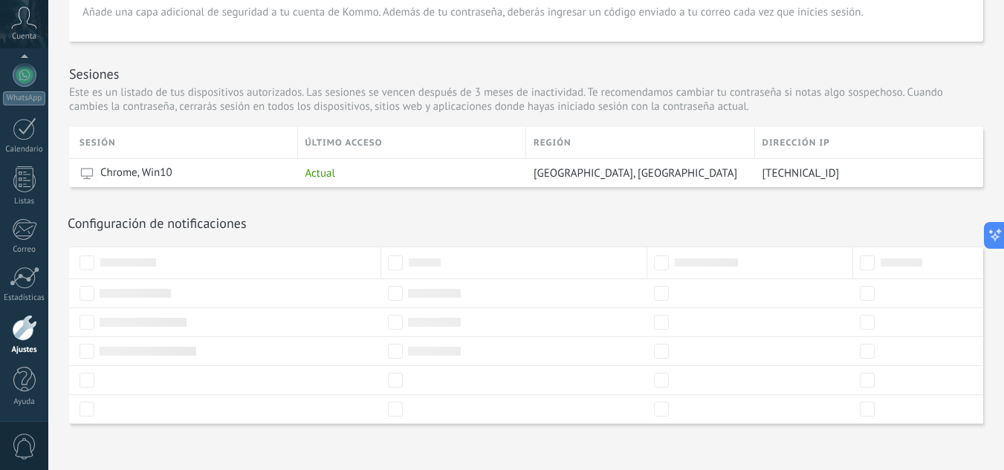
scroll to position [497, 0]
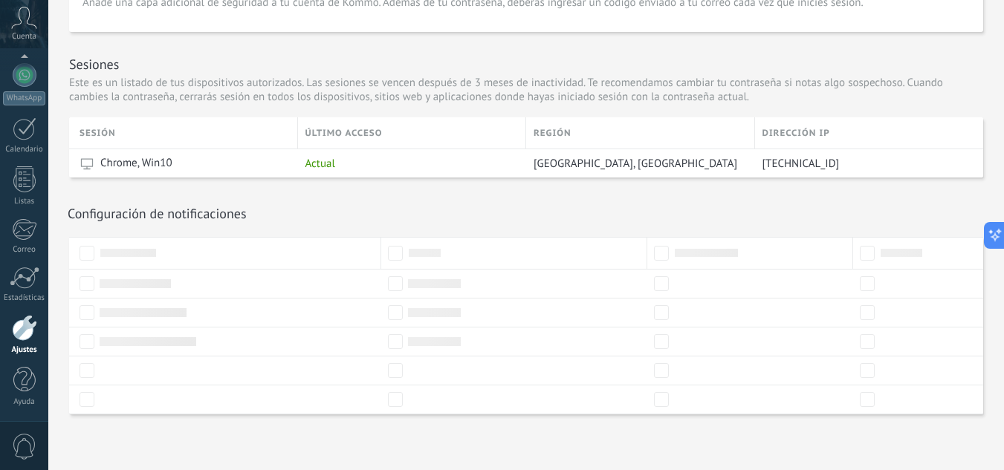
click at [20, 328] on div at bounding box center [24, 328] width 25 height 26
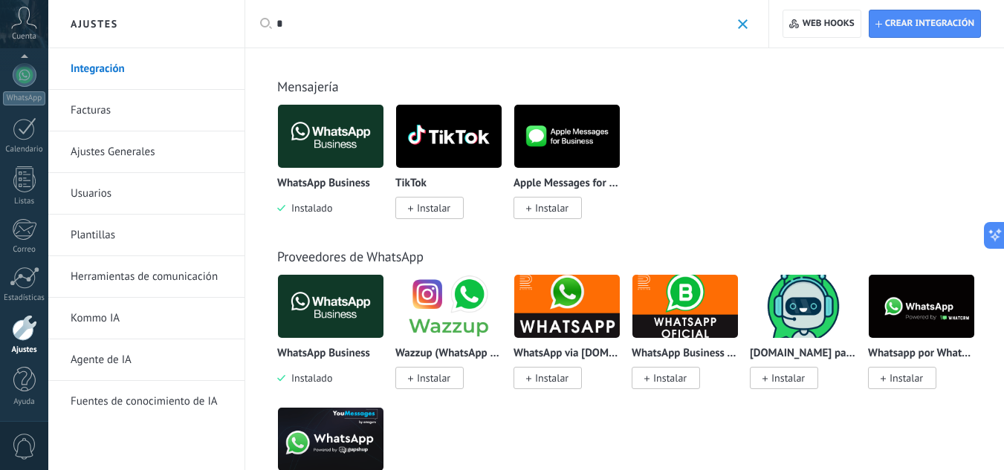
click at [86, 191] on link "Usuarios" at bounding box center [150, 194] width 159 height 42
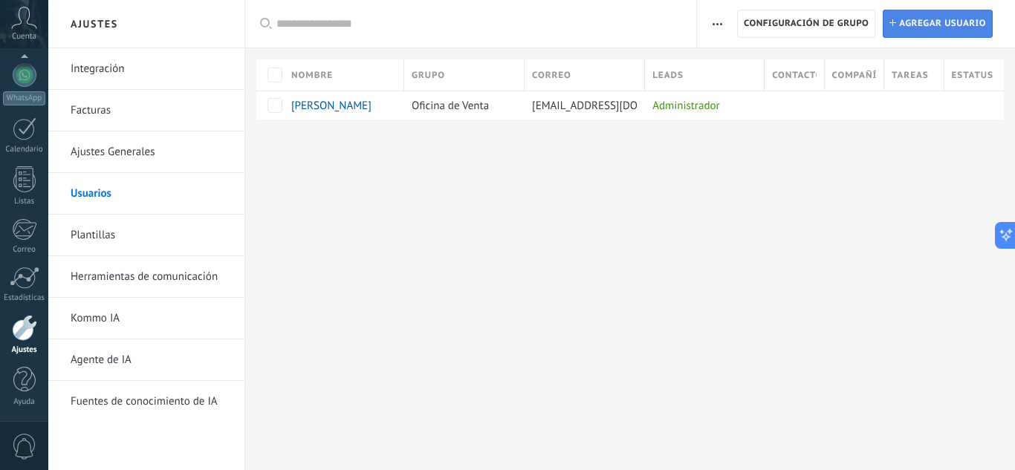
click at [948, 18] on span "Agregar usuario" at bounding box center [942, 23] width 87 height 27
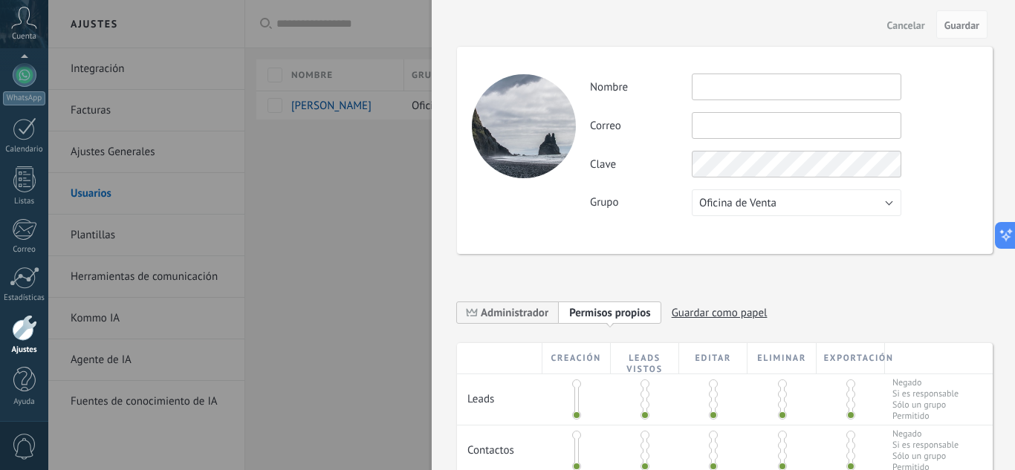
click at [736, 83] on input "text" at bounding box center [797, 87] width 210 height 27
type input "******"
click at [754, 131] on input "text" at bounding box center [797, 125] width 210 height 27
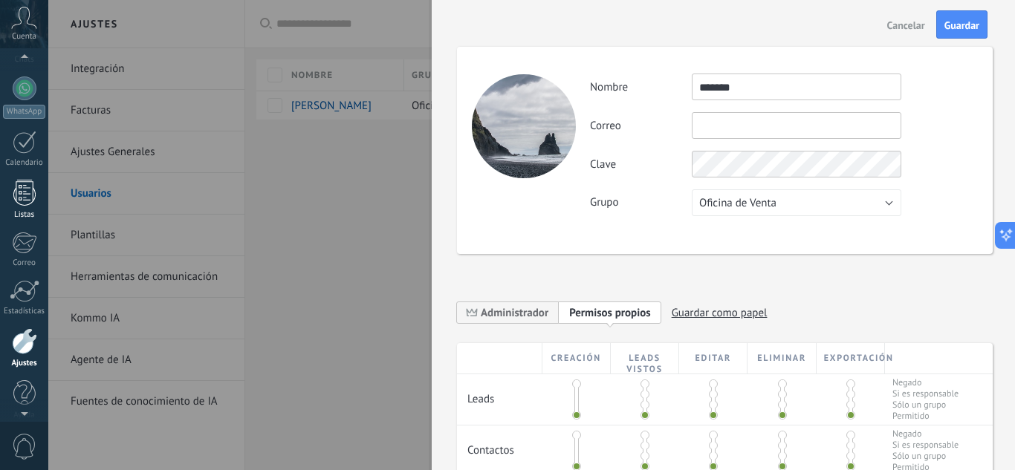
scroll to position [148, 0]
click at [725, 132] on input "text" at bounding box center [797, 125] width 210 height 27
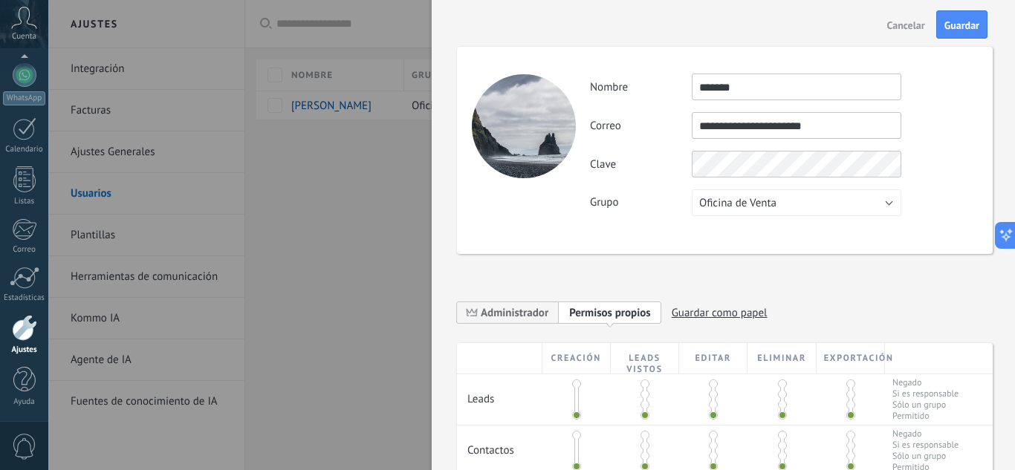
type input "**********"
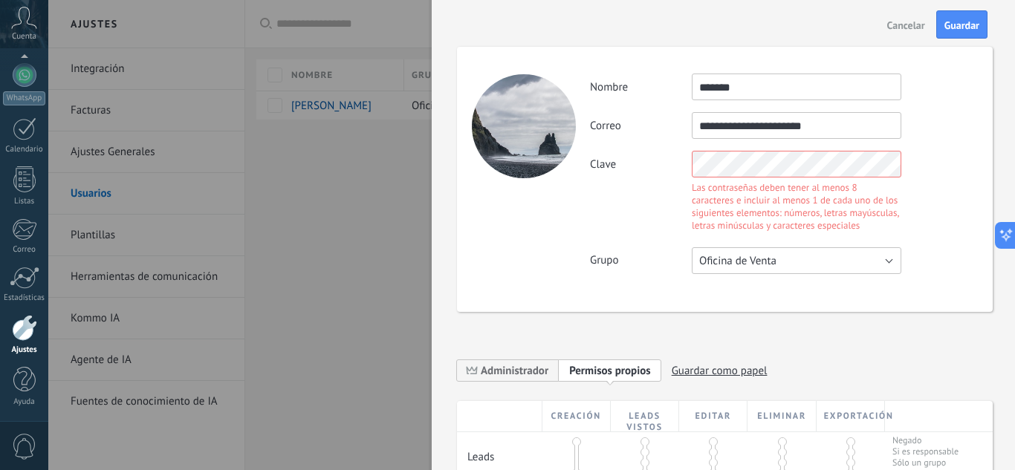
click at [889, 195] on div "**********" at bounding box center [783, 174] width 387 height 201
click at [667, 221] on div "Clave Las contraseñas deben tener al menos 8 caracteres e incluir al menos 1 de…" at bounding box center [783, 193] width 387 height 85
click at [670, 164] on div "Clave Las contraseñas deben tener al menos 8 caracteres e incluir al menos 1 de…" at bounding box center [783, 193] width 387 height 85
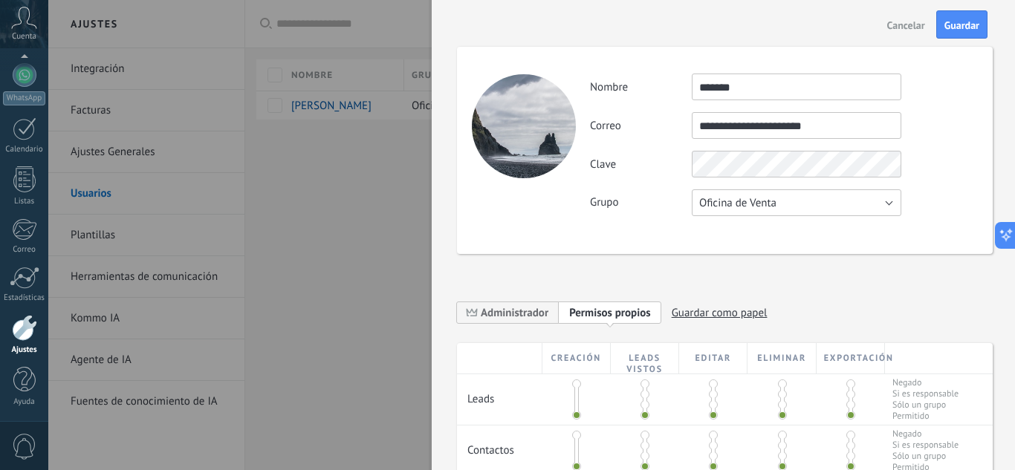
click at [894, 207] on button "Oficina de Venta" at bounding box center [797, 203] width 210 height 27
click at [887, 202] on span "Oficina de Venta" at bounding box center [789, 203] width 213 height 14
click at [884, 201] on button "Oficina de Venta" at bounding box center [797, 203] width 210 height 27
click at [750, 228] on span "Usuarios libres" at bounding box center [789, 228] width 213 height 14
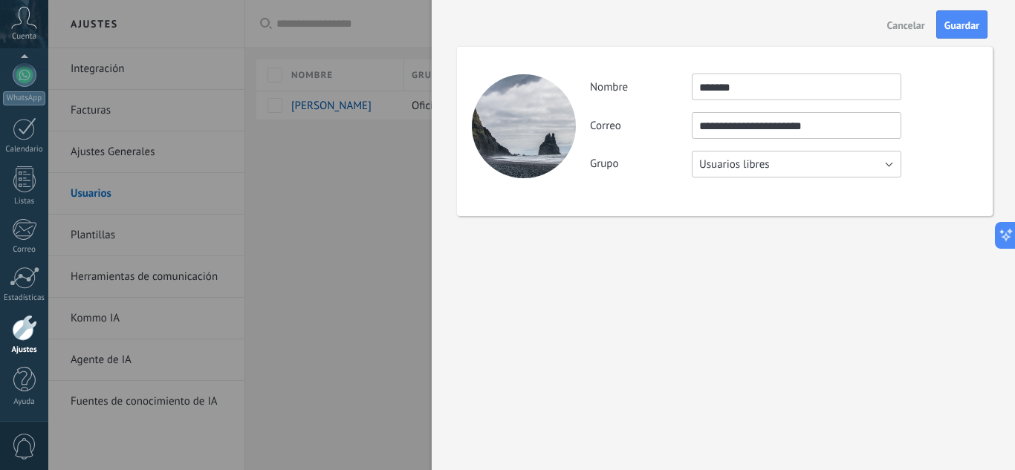
click at [890, 167] on button "Usuarios libres" at bounding box center [797, 164] width 210 height 27
click at [784, 167] on span "Oficina de Venta" at bounding box center [789, 165] width 213 height 14
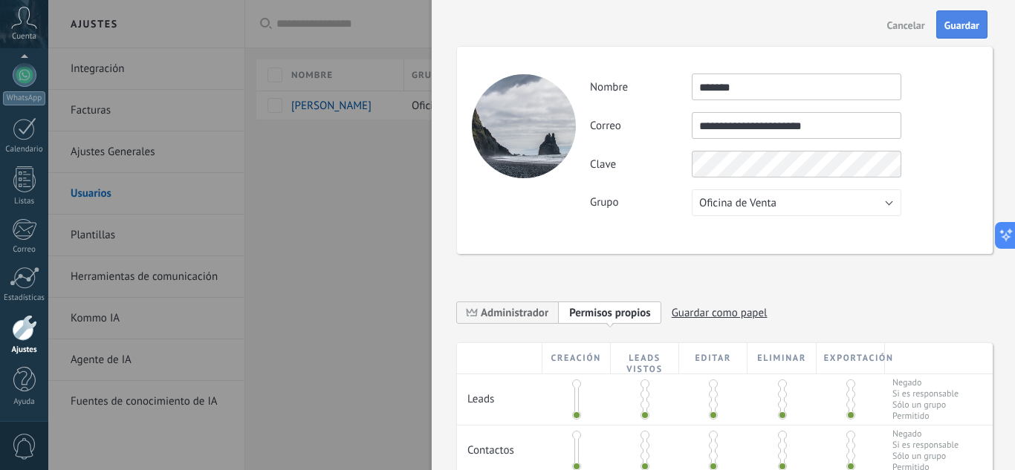
click at [970, 25] on span "Guardar" at bounding box center [962, 25] width 35 height 10
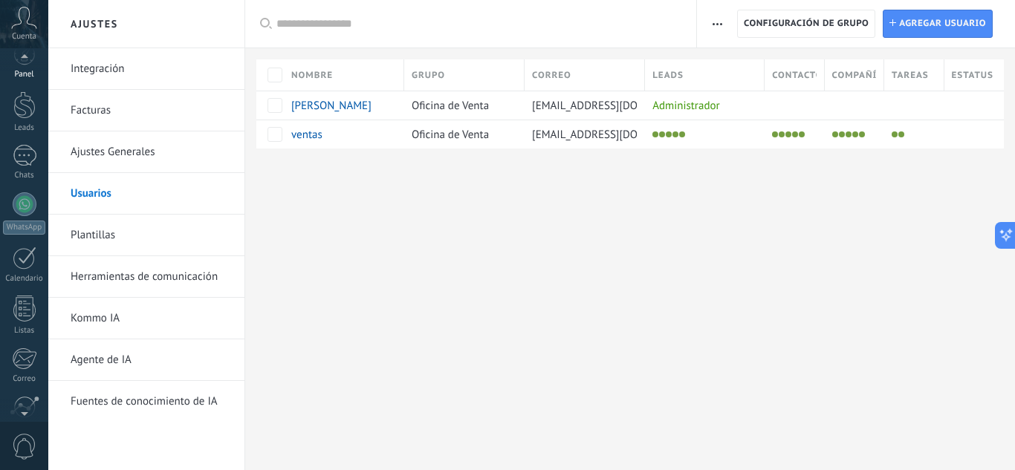
scroll to position [3, 0]
click at [23, 73] on div at bounding box center [24, 70] width 22 height 22
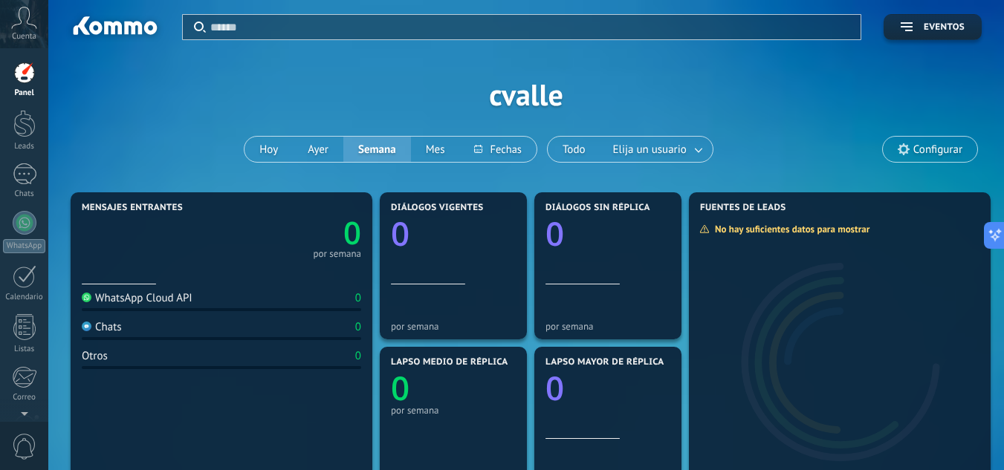
click at [164, 302] on div "WhatsApp Cloud API" at bounding box center [137, 298] width 111 height 14
click at [33, 126] on div at bounding box center [24, 123] width 22 height 27
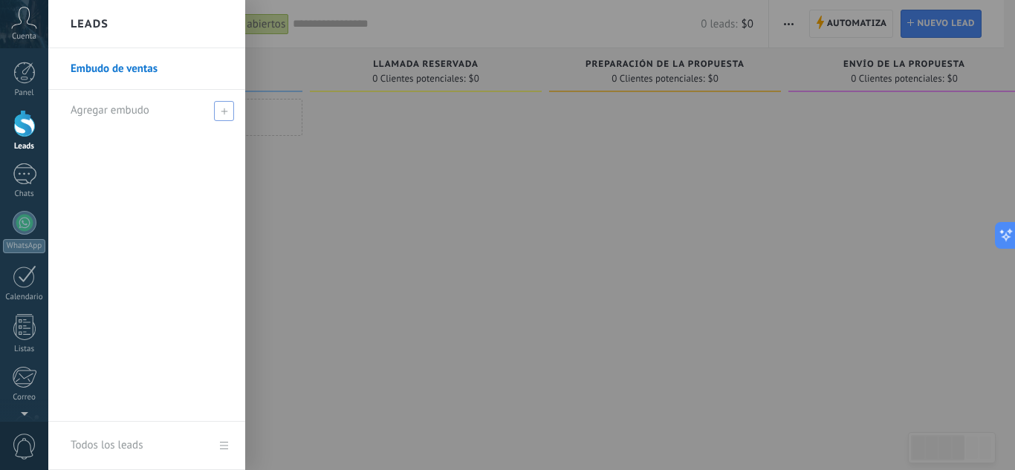
click at [224, 108] on use at bounding box center [224, 111] width 7 height 7
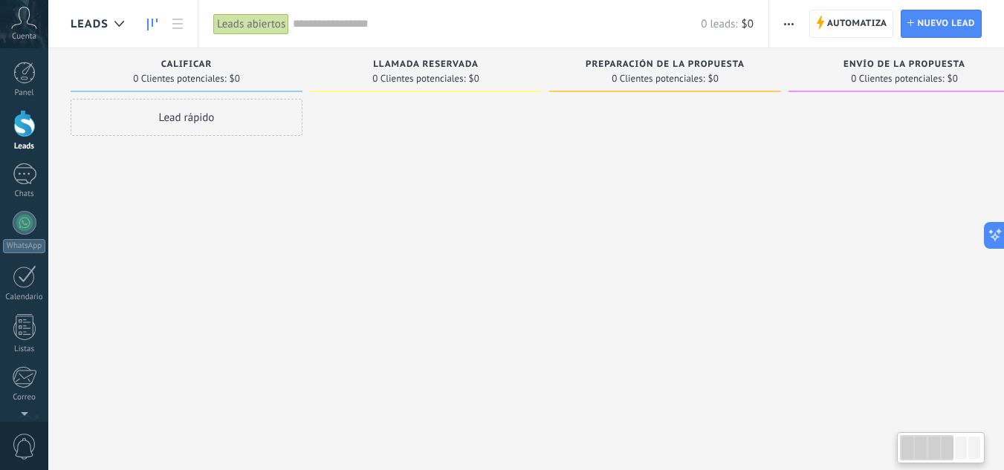
click at [390, 190] on div at bounding box center [426, 237] width 232 height 276
click at [174, 27] on use at bounding box center [177, 24] width 10 height 10
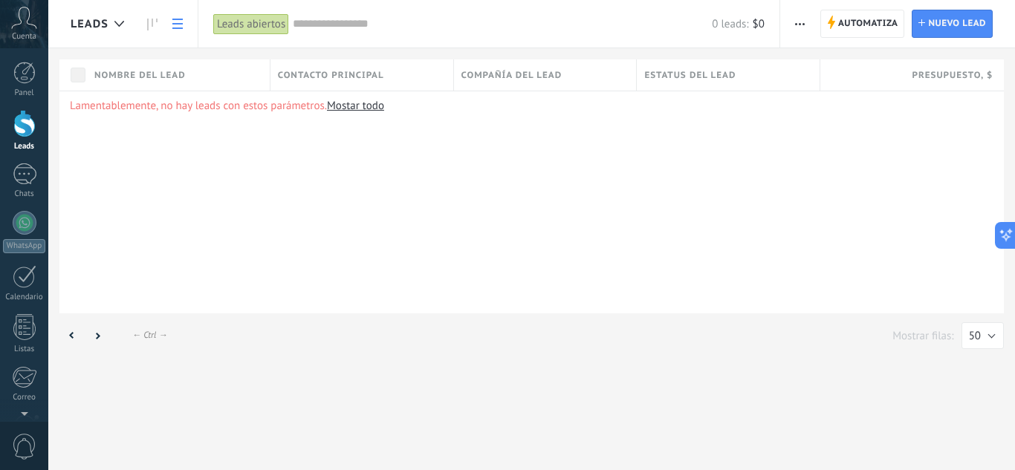
click at [174, 27] on use at bounding box center [177, 24] width 10 height 10
click at [147, 21] on icon at bounding box center [152, 25] width 10 height 12
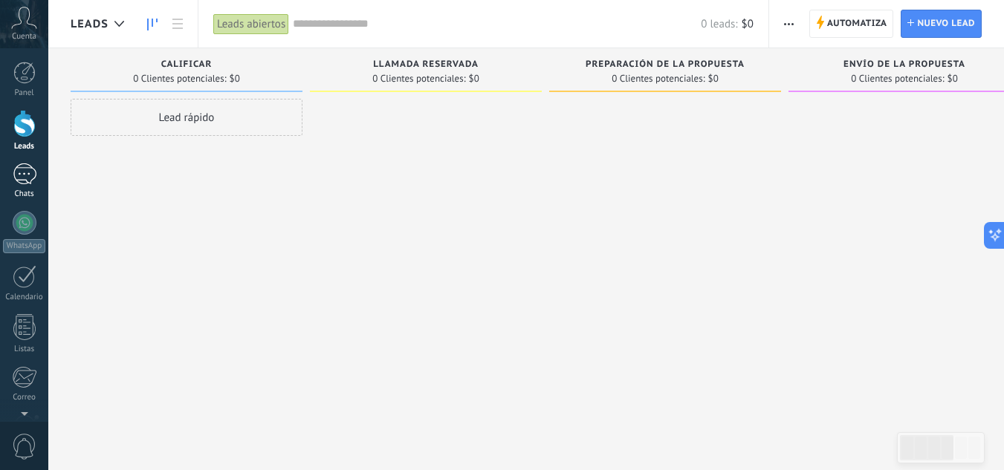
click at [5, 176] on link "Chats" at bounding box center [24, 181] width 48 height 36
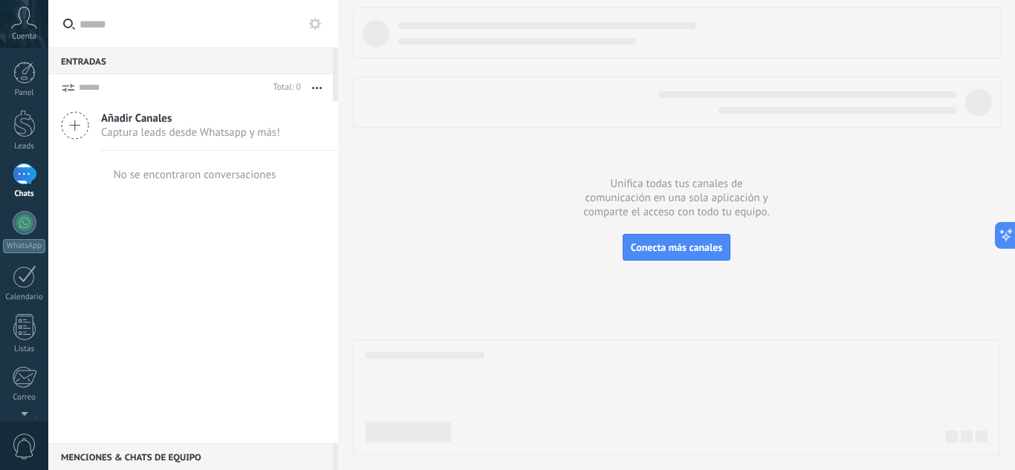
click at [77, 120] on icon at bounding box center [75, 125] width 28 height 28
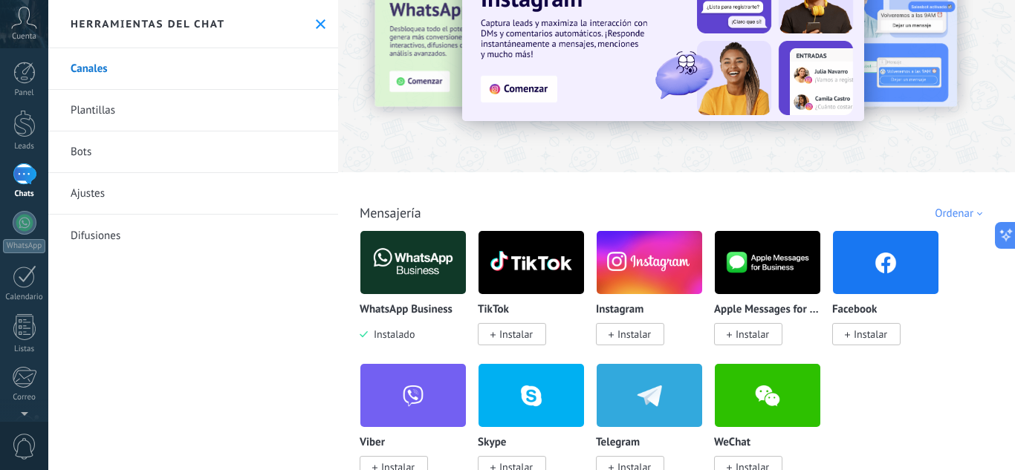
scroll to position [149, 0]
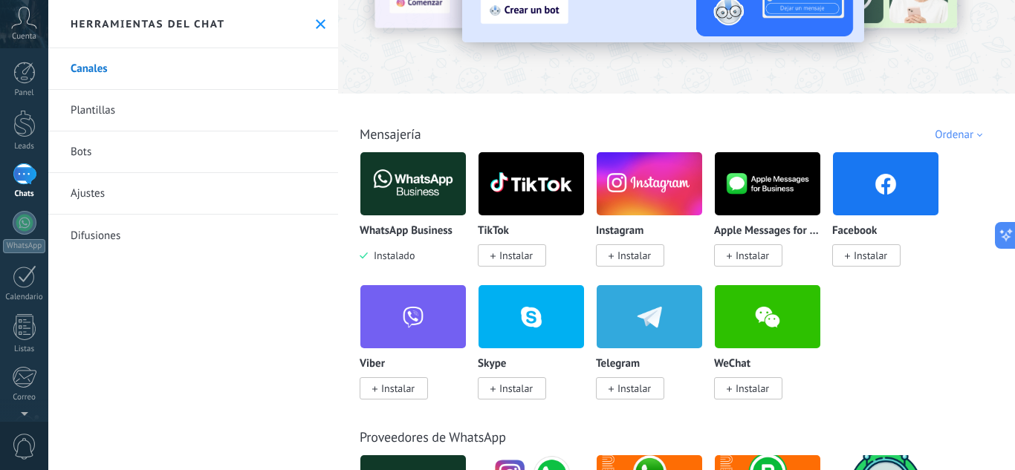
click at [414, 181] on img at bounding box center [413, 184] width 106 height 72
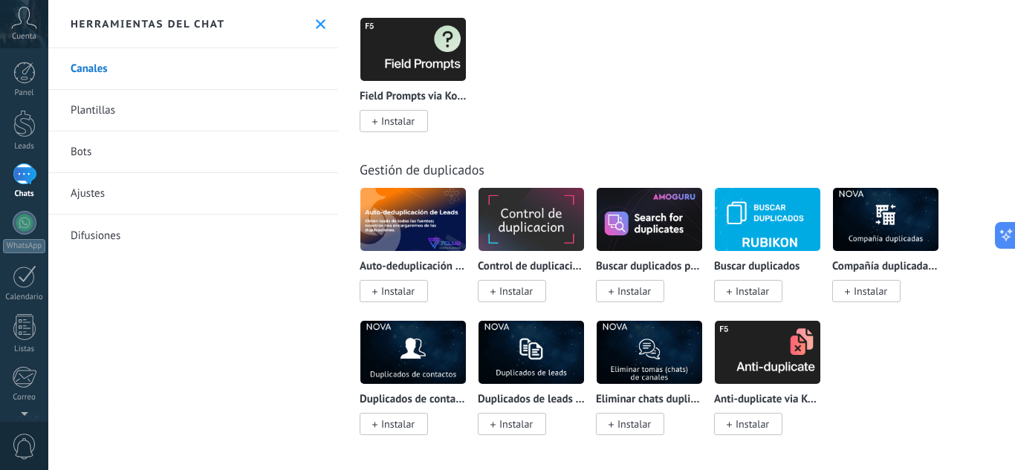
scroll to position [6769, 0]
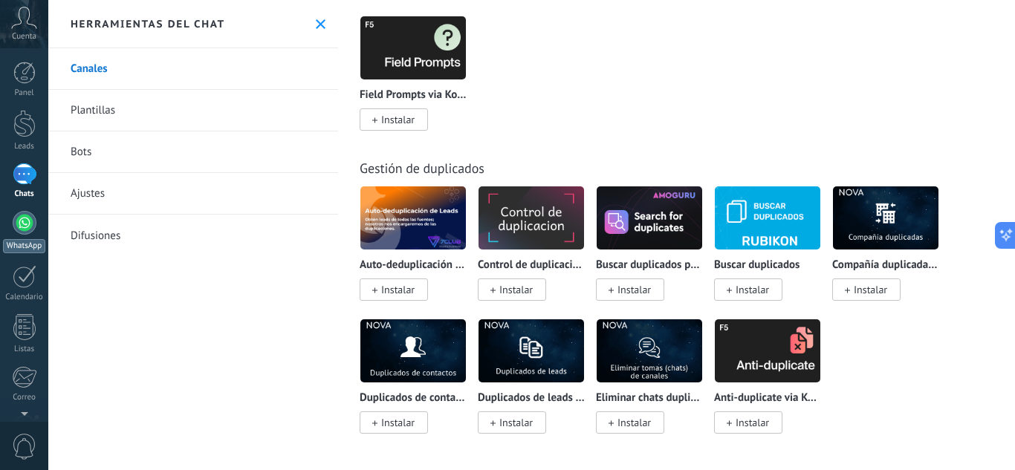
click at [20, 224] on div at bounding box center [25, 223] width 24 height 24
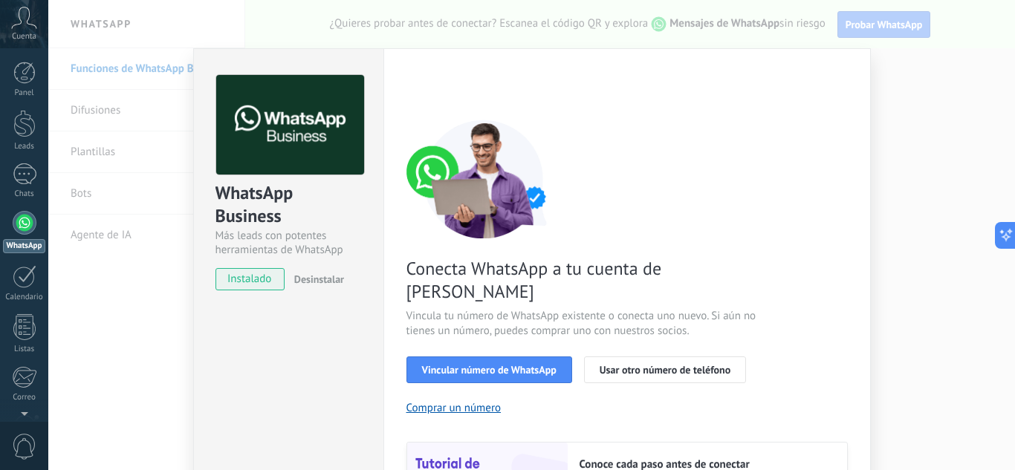
click at [247, 282] on span "instalado" at bounding box center [250, 279] width 68 height 22
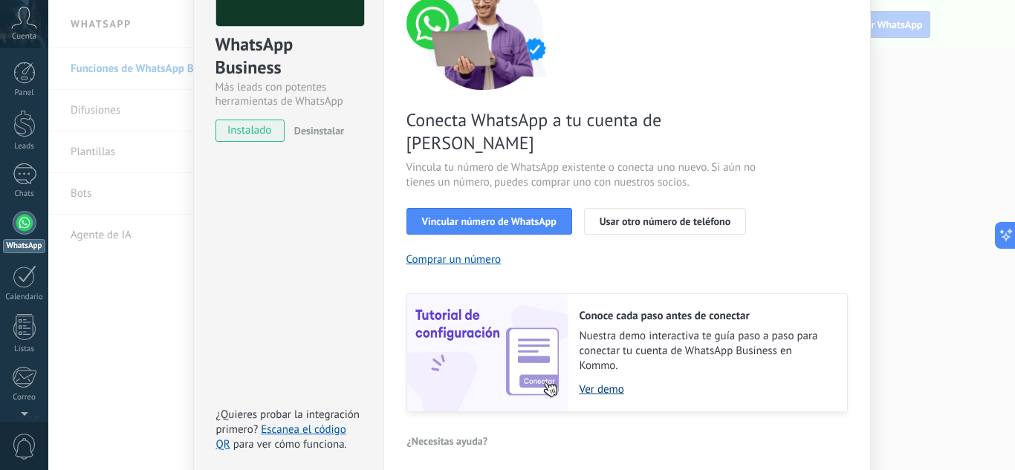
click at [605, 383] on link "Ver demo" at bounding box center [706, 390] width 253 height 14
click at [493, 216] on span "Vincular número de WhatsApp" at bounding box center [489, 221] width 135 height 10
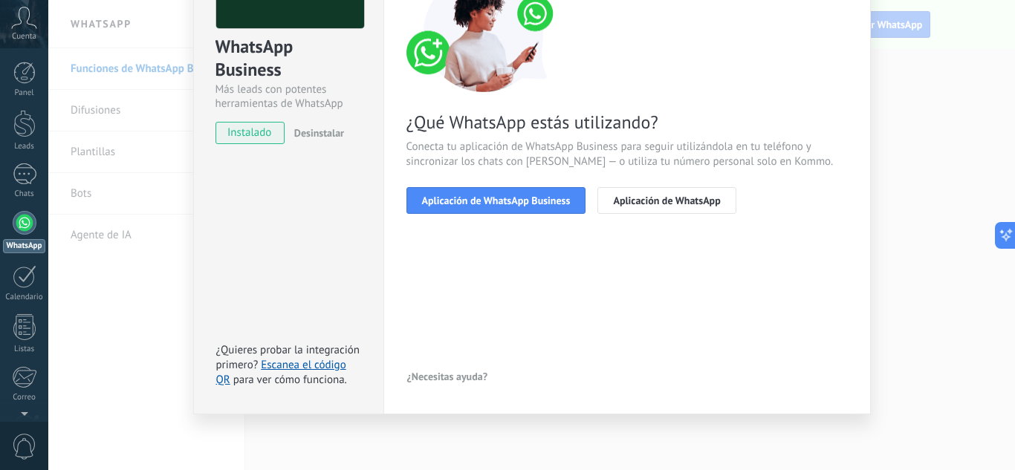
scroll to position [146, 0]
click at [509, 195] on span "Aplicación de WhatsApp Business" at bounding box center [496, 200] width 149 height 10
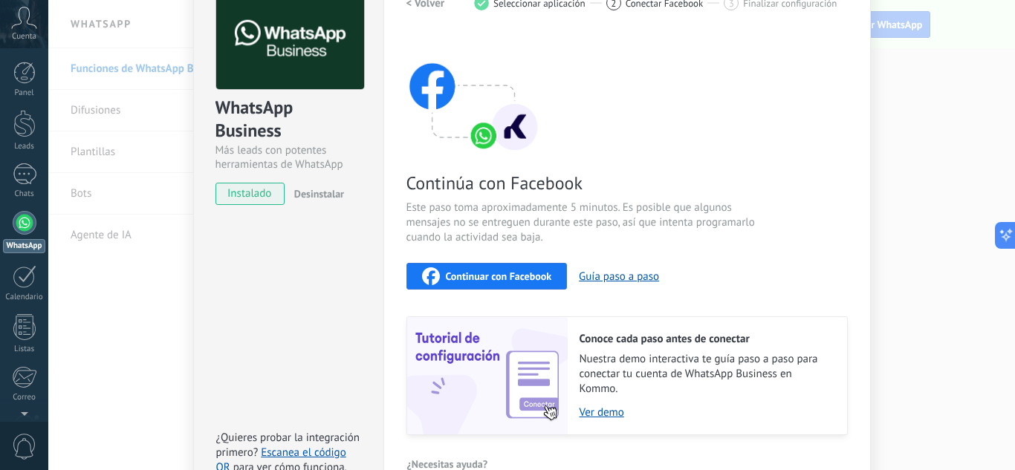
scroll to position [0, 0]
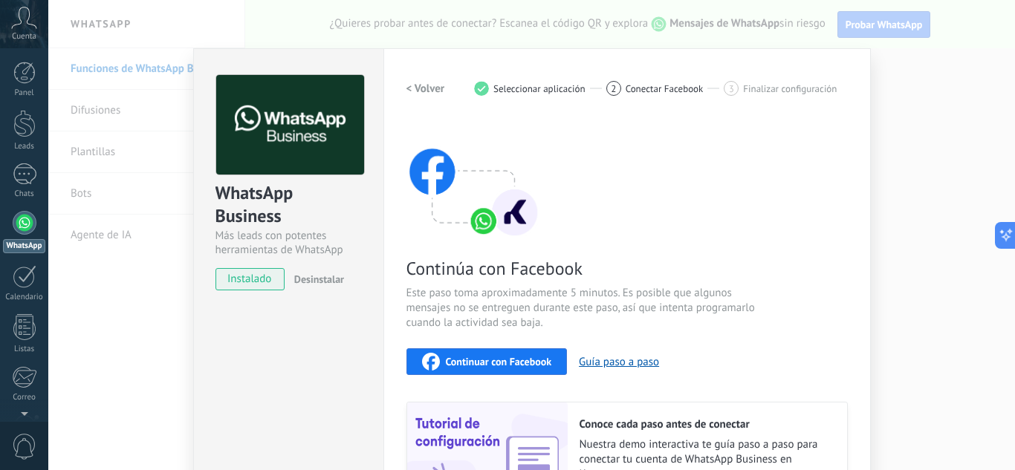
click at [407, 88] on h2 "< Volver" at bounding box center [426, 89] width 39 height 14
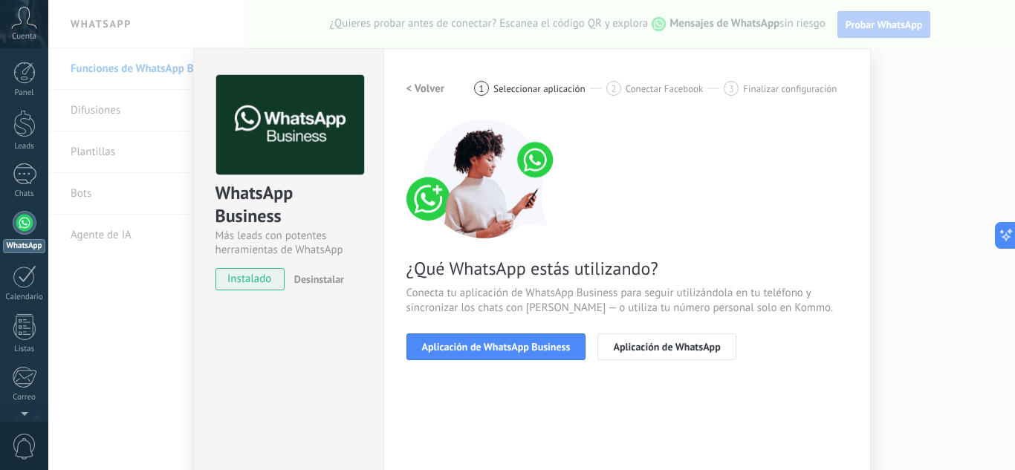
click at [103, 111] on div "WhatsApp Business Más leads con potentes herramientas de WhatsApp instalado Des…" at bounding box center [531, 235] width 967 height 470
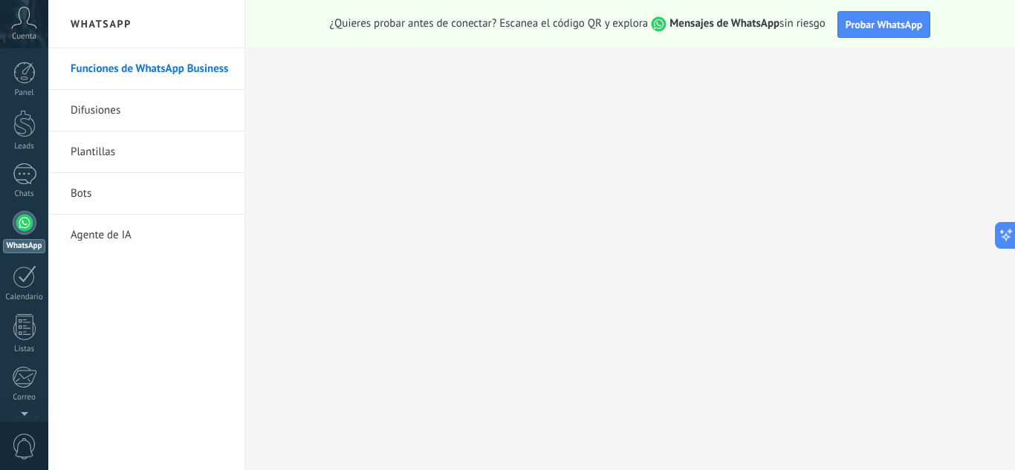
click at [87, 107] on link "Difusiones" at bounding box center [150, 111] width 159 height 42
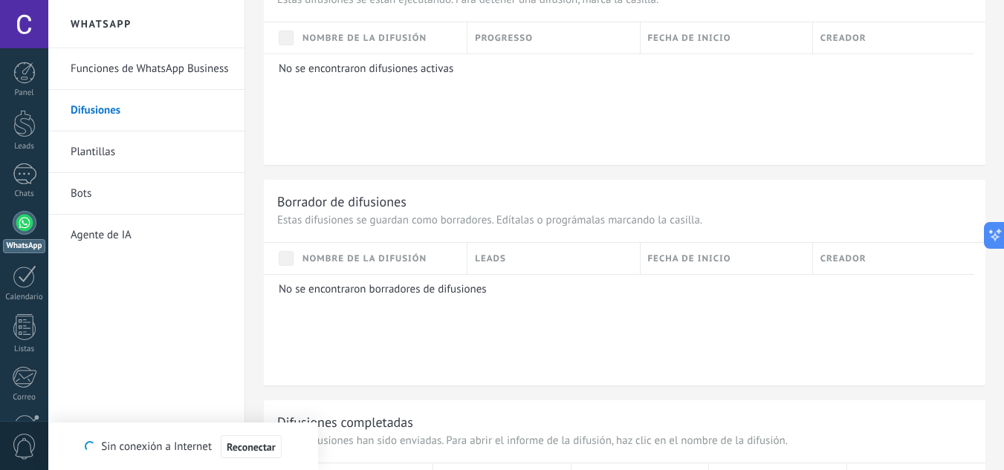
scroll to position [669, 0]
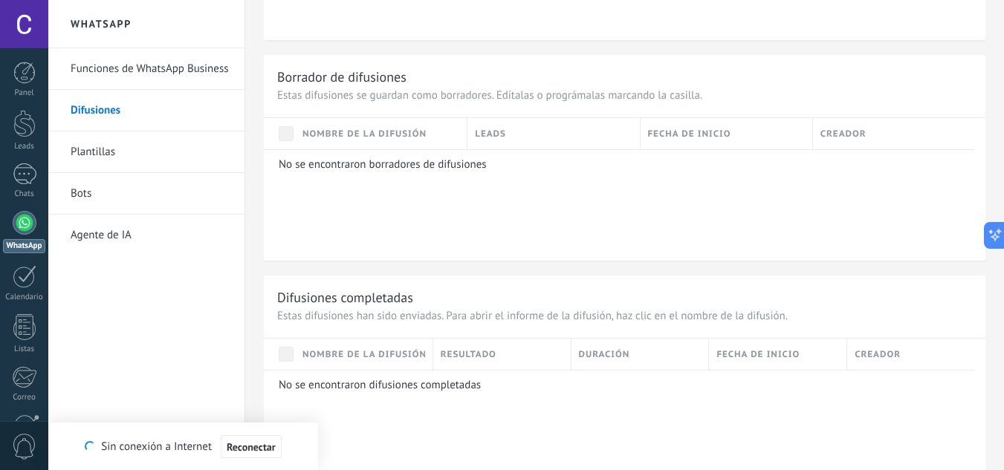
click at [106, 204] on link "Bots" at bounding box center [150, 194] width 159 height 42
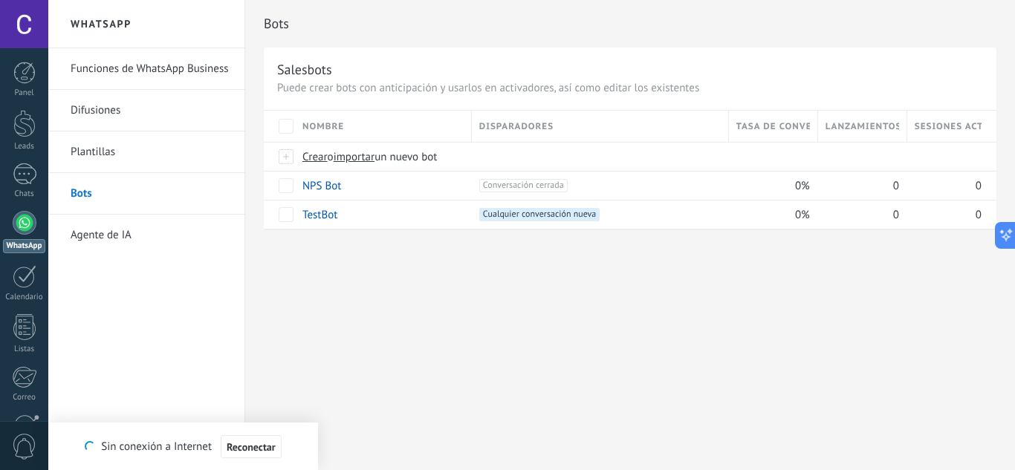
click at [114, 238] on link "Agente de IA" at bounding box center [150, 236] width 159 height 42
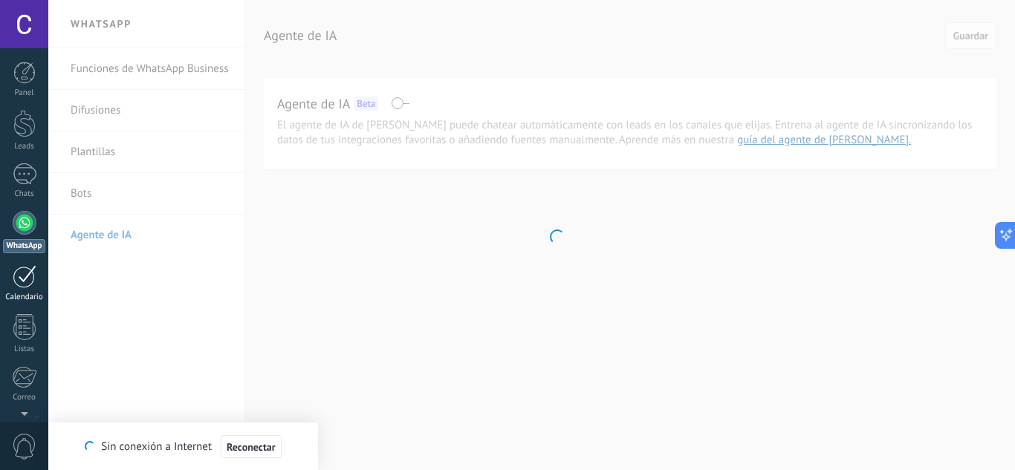
click at [29, 285] on div at bounding box center [25, 276] width 24 height 23
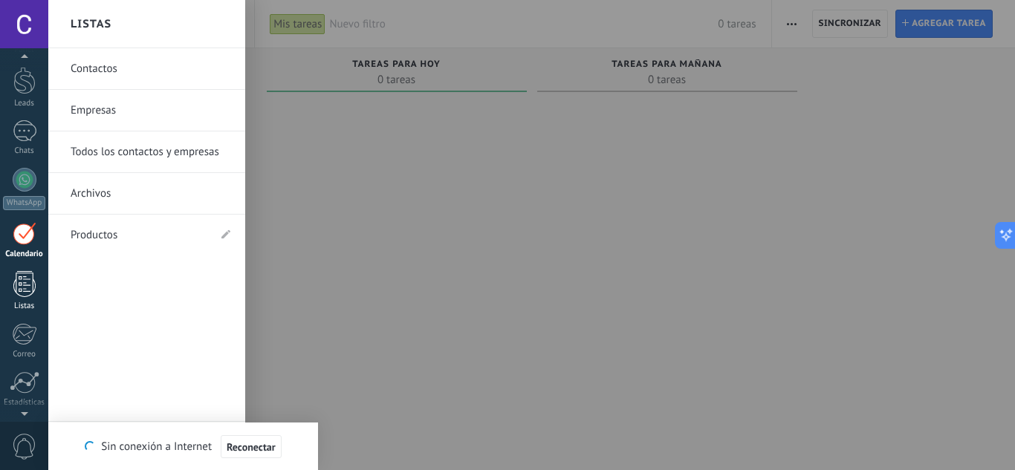
click at [17, 283] on div at bounding box center [24, 284] width 22 height 26
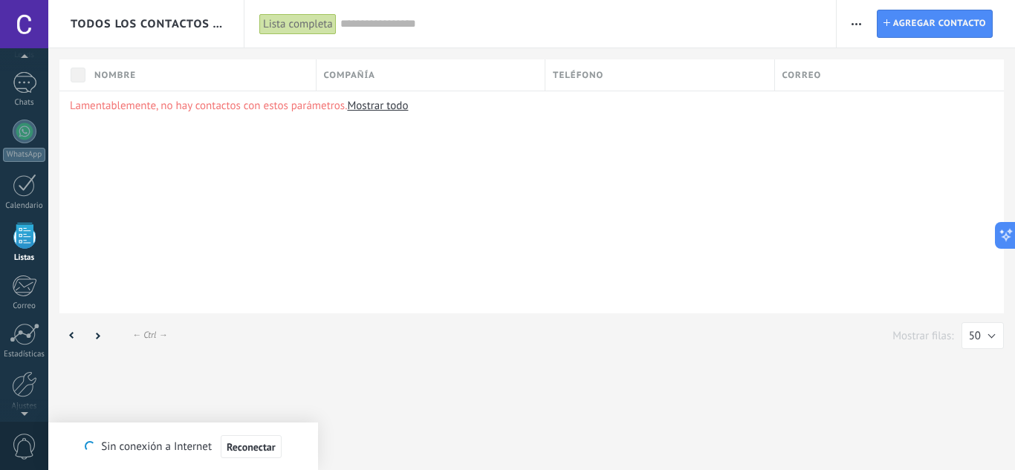
scroll to position [92, 0]
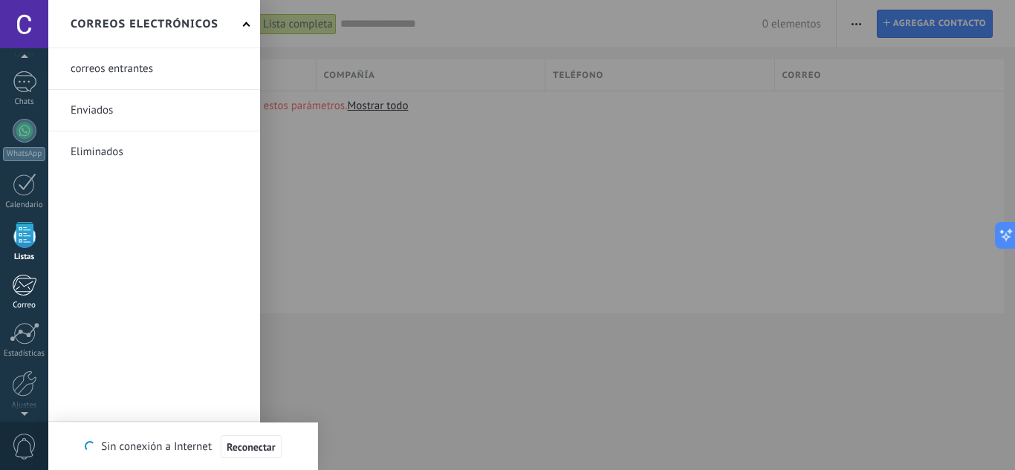
click at [30, 293] on div at bounding box center [24, 285] width 25 height 22
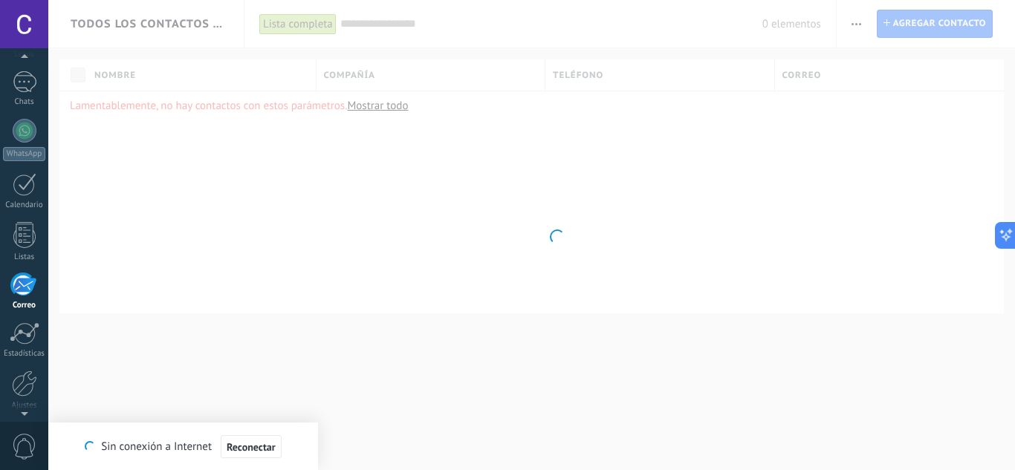
scroll to position [144, 0]
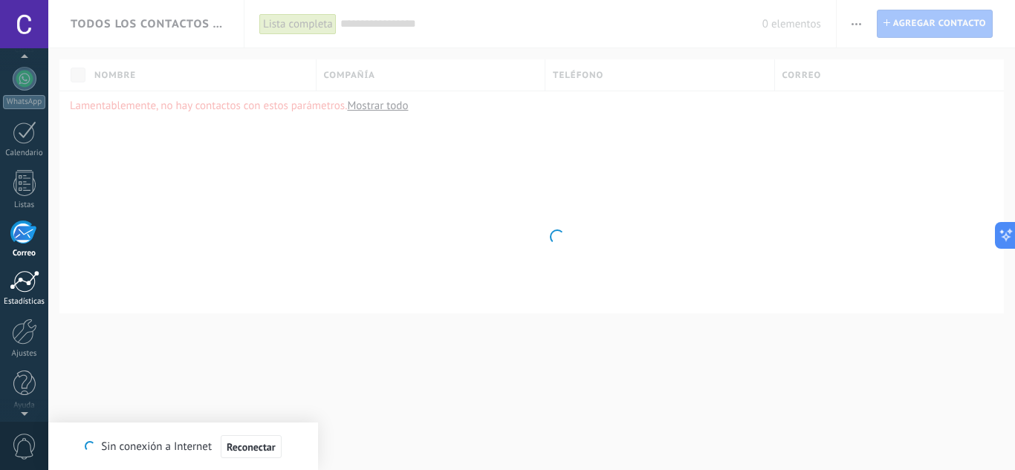
click at [22, 274] on div at bounding box center [25, 282] width 30 height 22
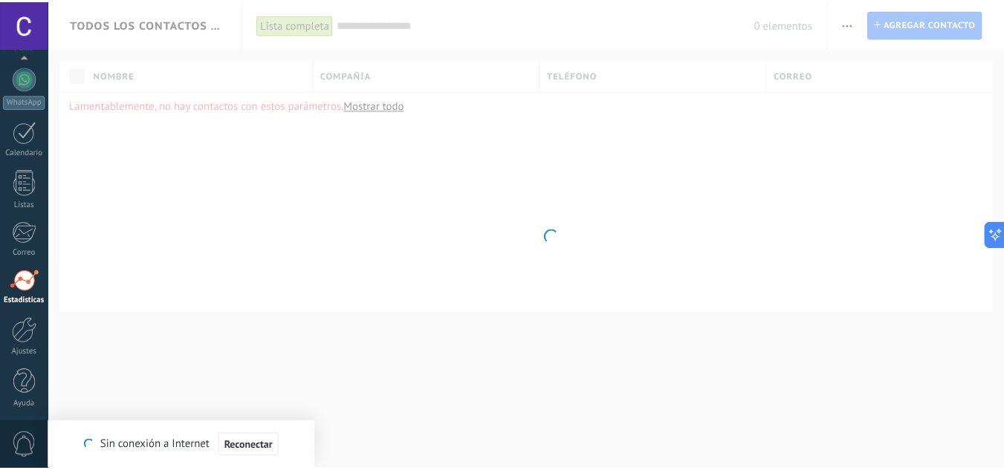
scroll to position [148, 0]
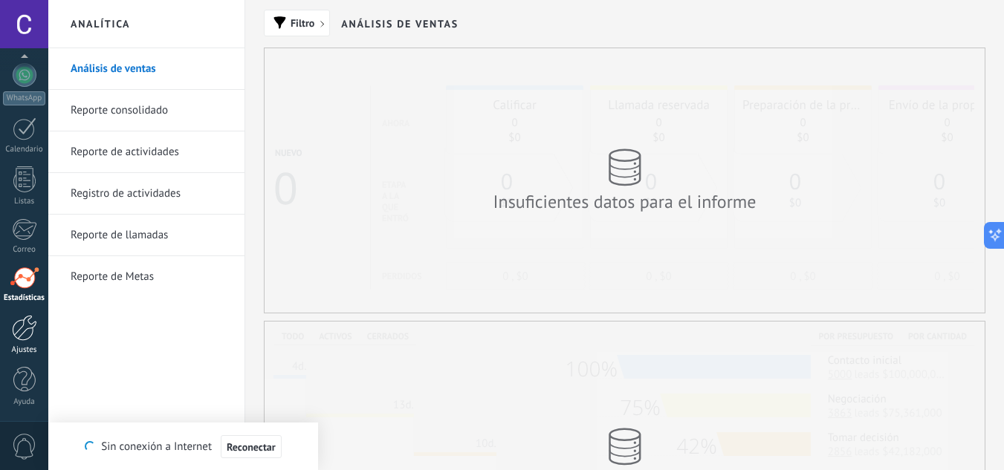
click at [30, 333] on div at bounding box center [24, 328] width 25 height 26
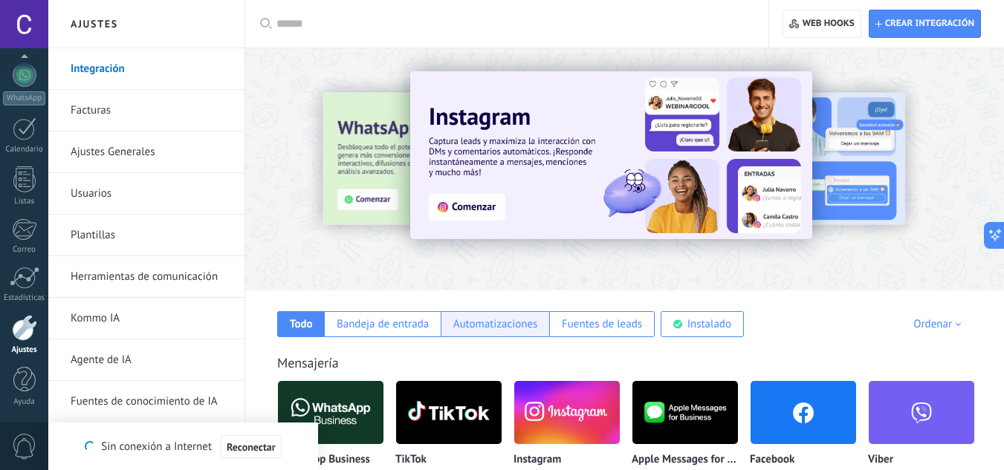
click at [479, 321] on div "Automatizaciones" at bounding box center [495, 324] width 85 height 14
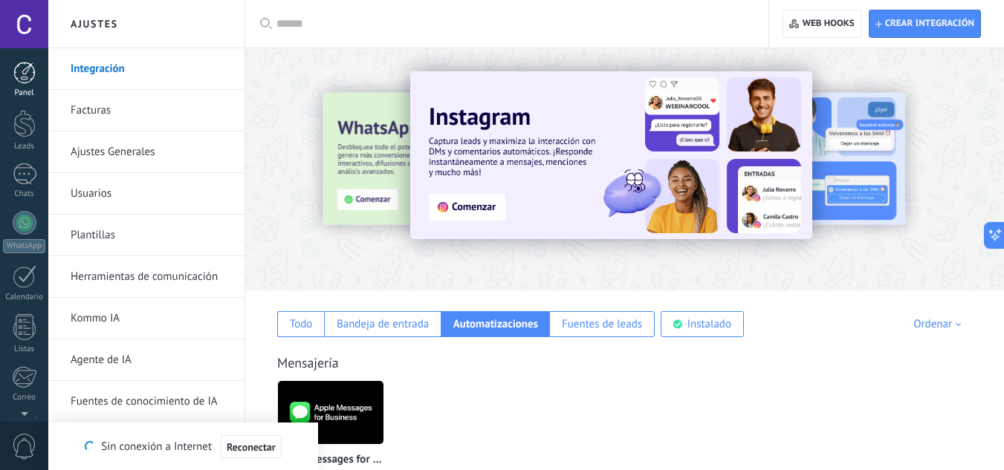
click at [19, 70] on div at bounding box center [24, 73] width 22 height 22
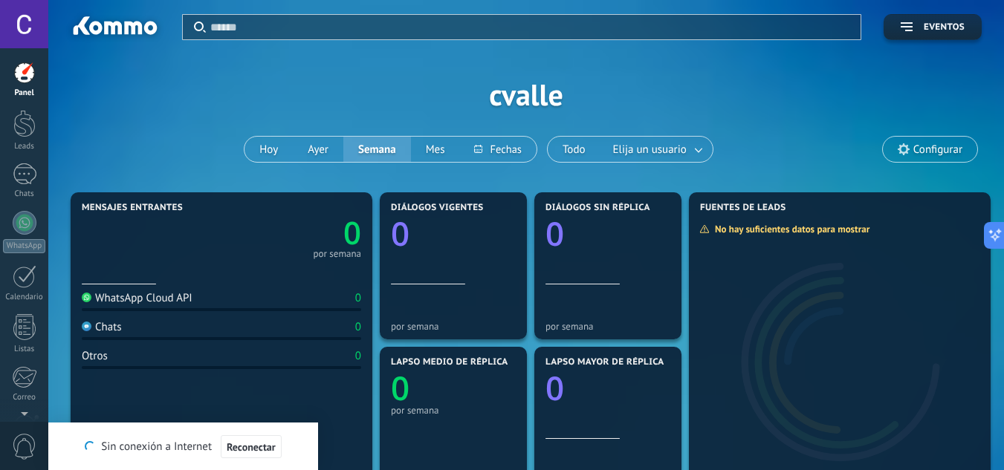
click at [240, 110] on div "Aplicar Eventos cvalle [DATE] [DATE] Semana Mes Todo Elija un usuario Configurar" at bounding box center [526, 94] width 911 height 189
